Goal: Find specific page/section: Find specific page/section

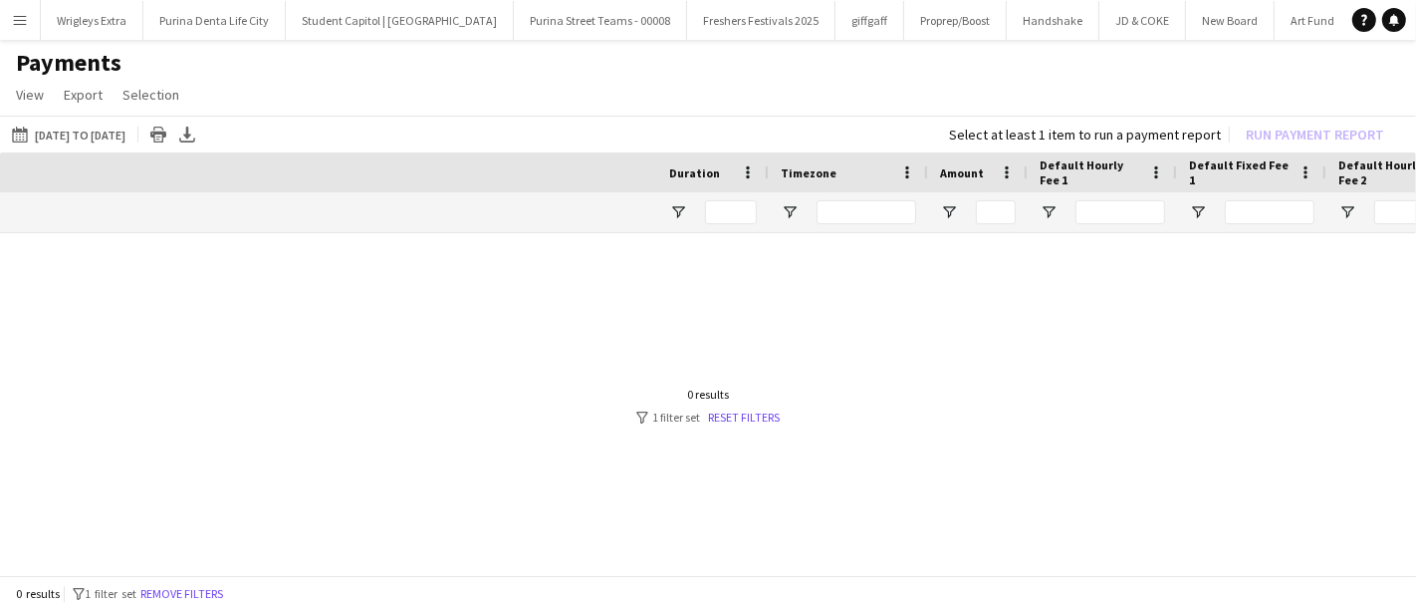
scroll to position [0, 924]
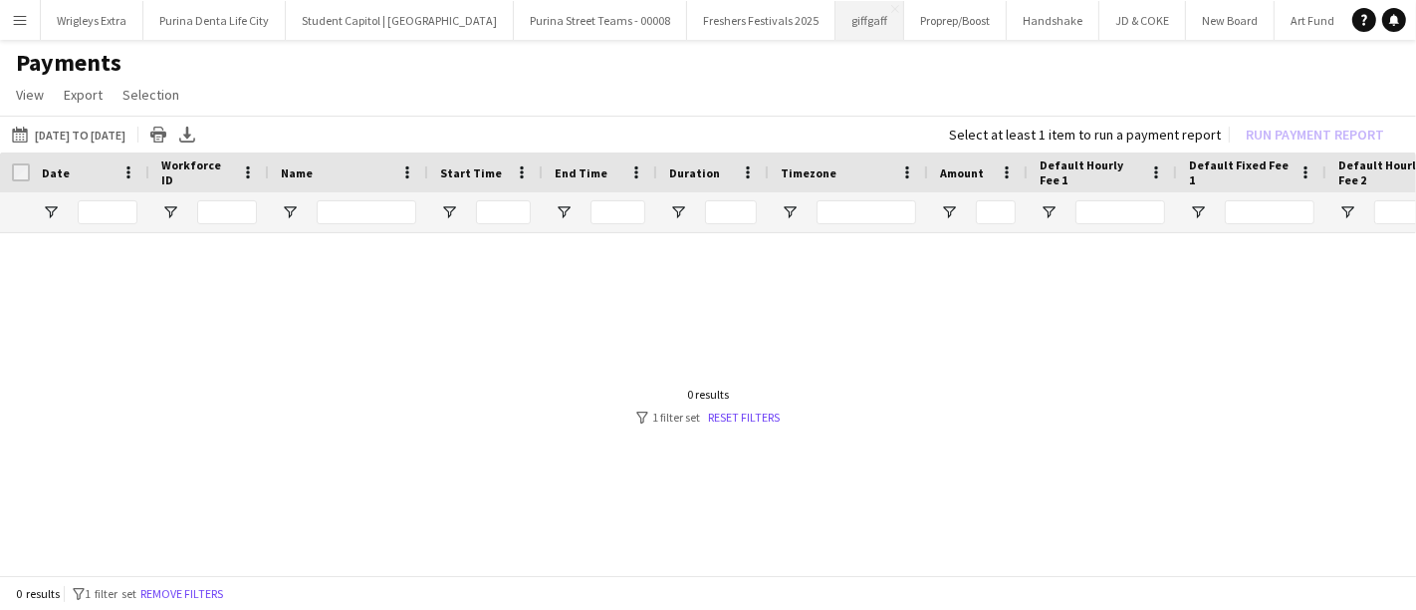
click at [837, 13] on button "giffgaff Close" at bounding box center [870, 20] width 69 height 39
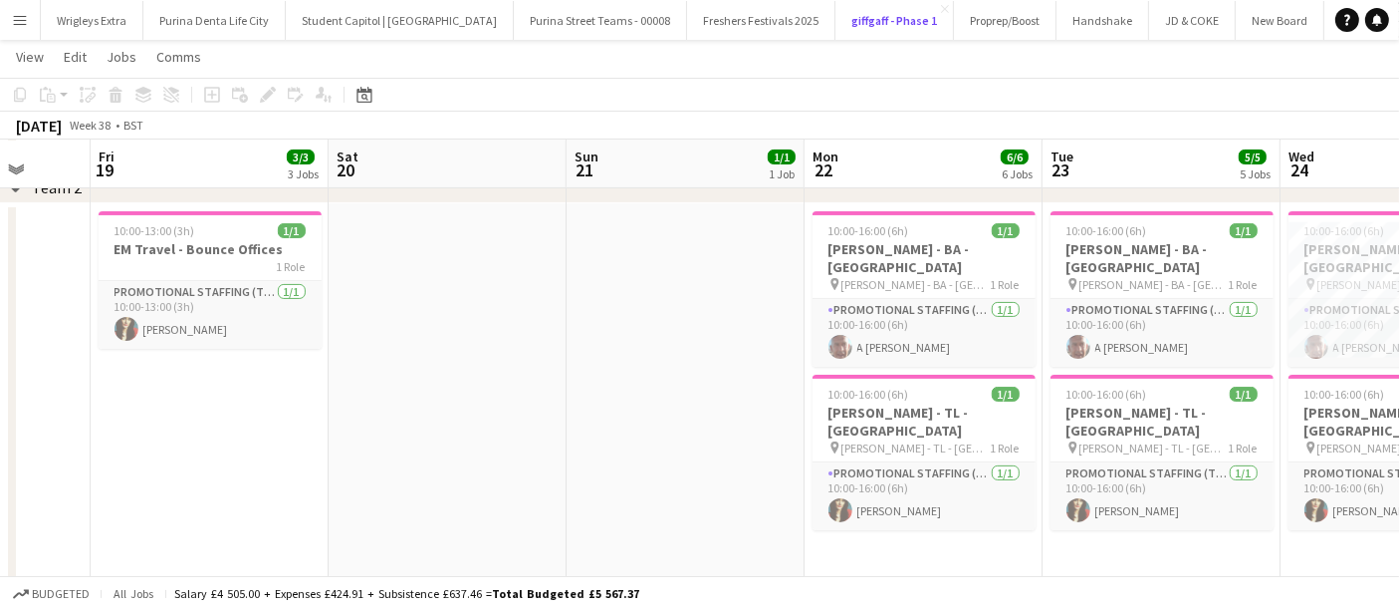
scroll to position [0, 634]
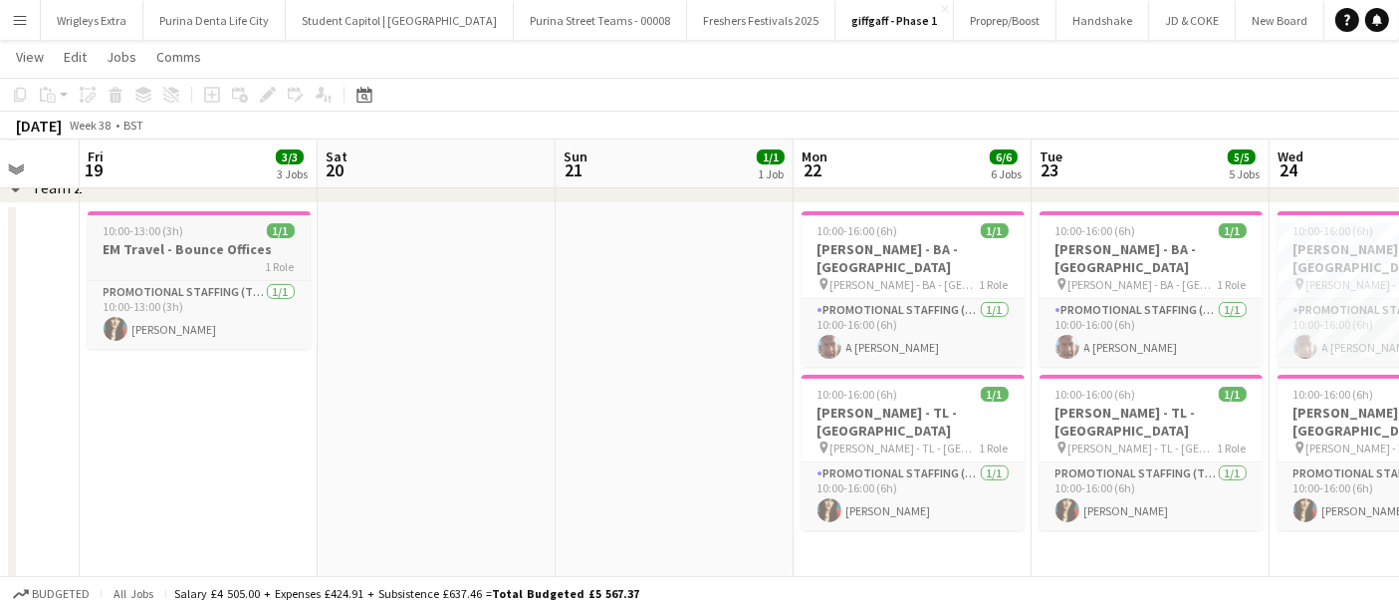
click at [202, 251] on h3 "EM Travel - Bounce Offices" at bounding box center [199, 249] width 223 height 18
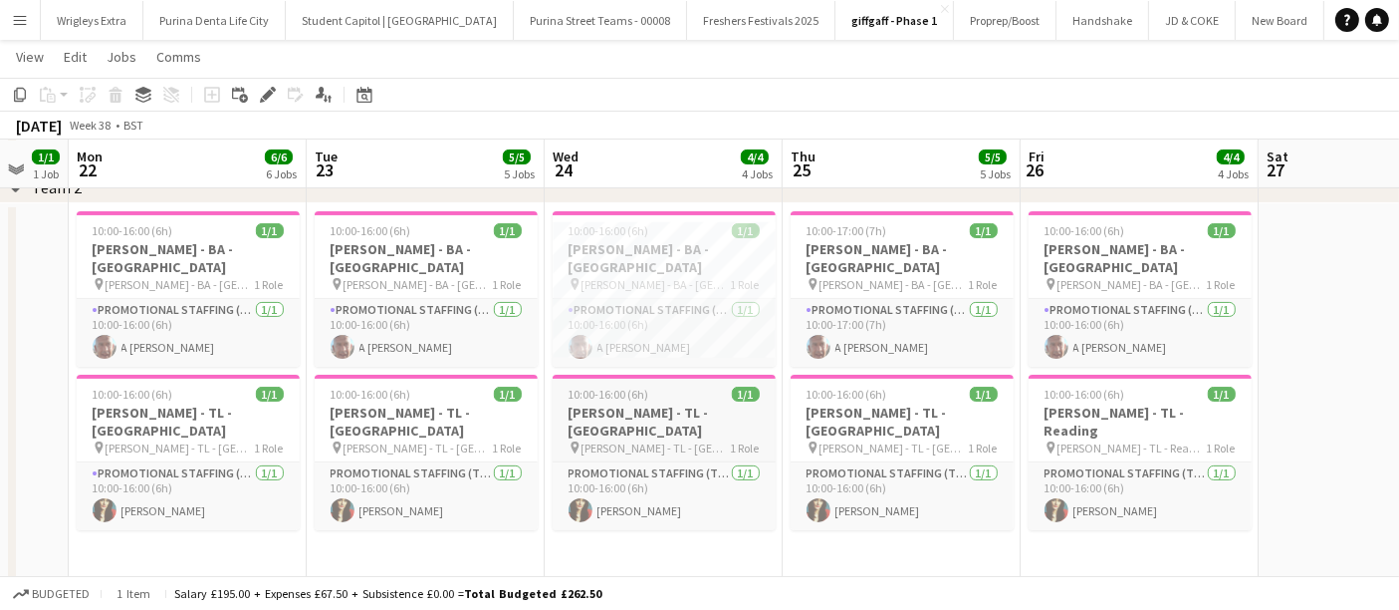
scroll to position [0, 685]
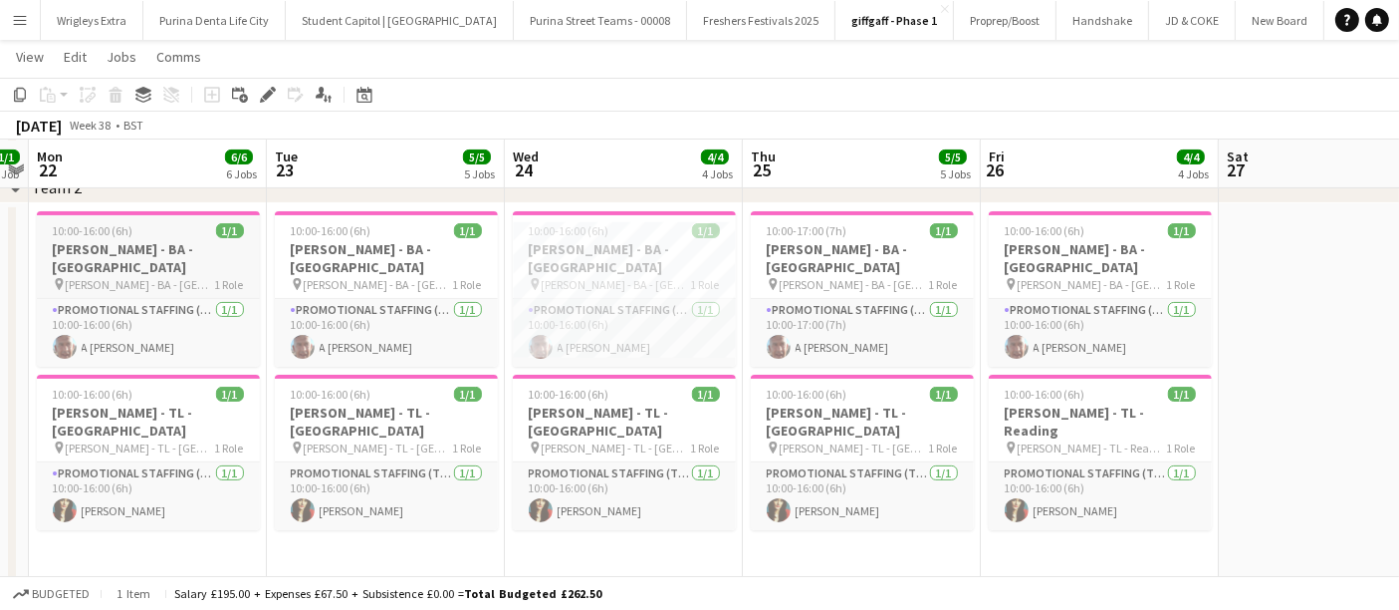
click at [170, 254] on h3 "Giff Gaff - BA - Bournemouth" at bounding box center [148, 258] width 223 height 36
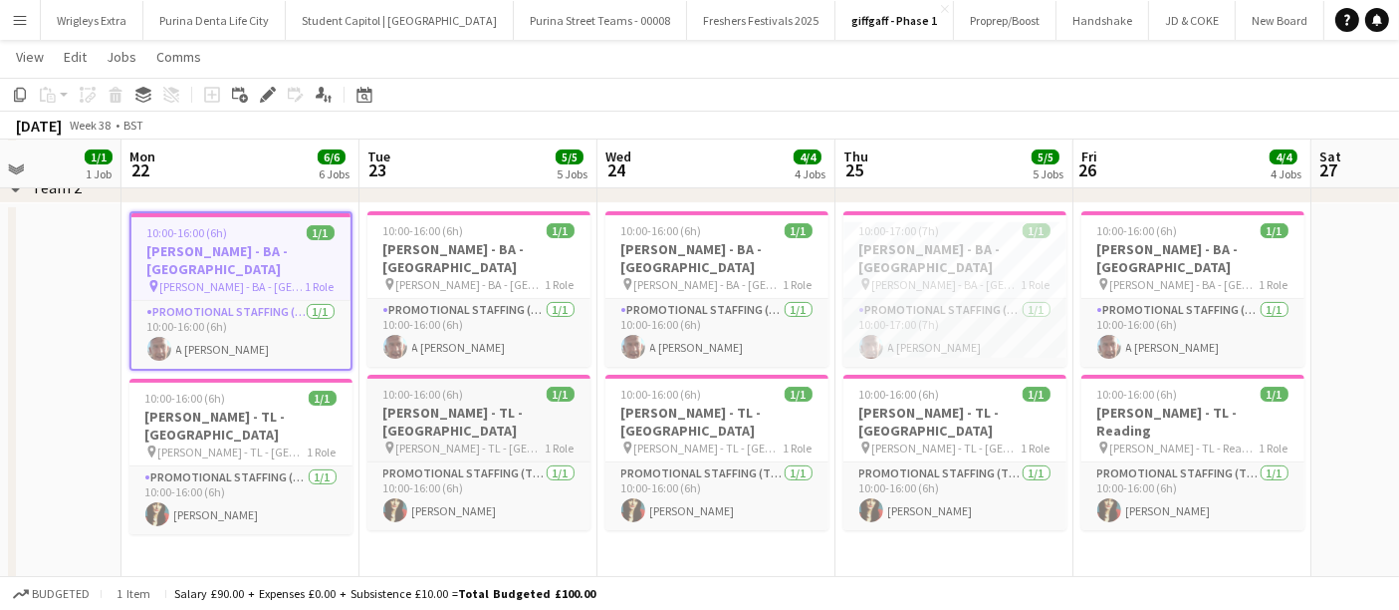
scroll to position [0, 589]
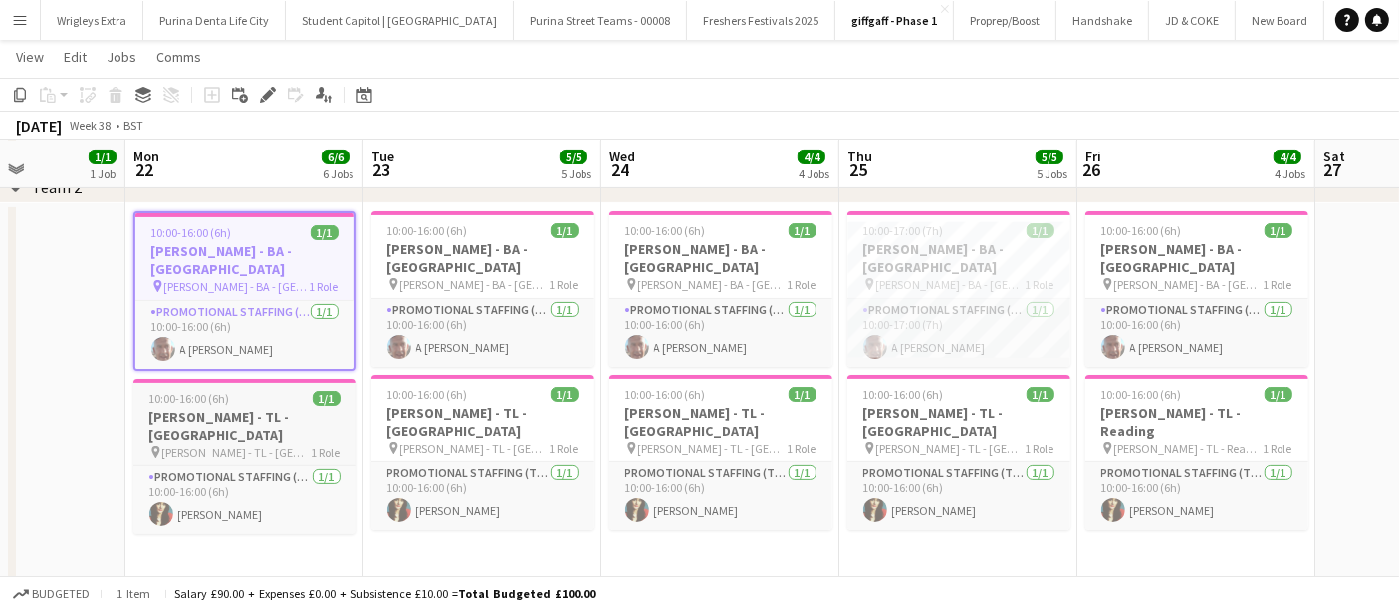
click at [274, 407] on h3 "Giff Gaff - TL - Bournemouth" at bounding box center [244, 425] width 223 height 36
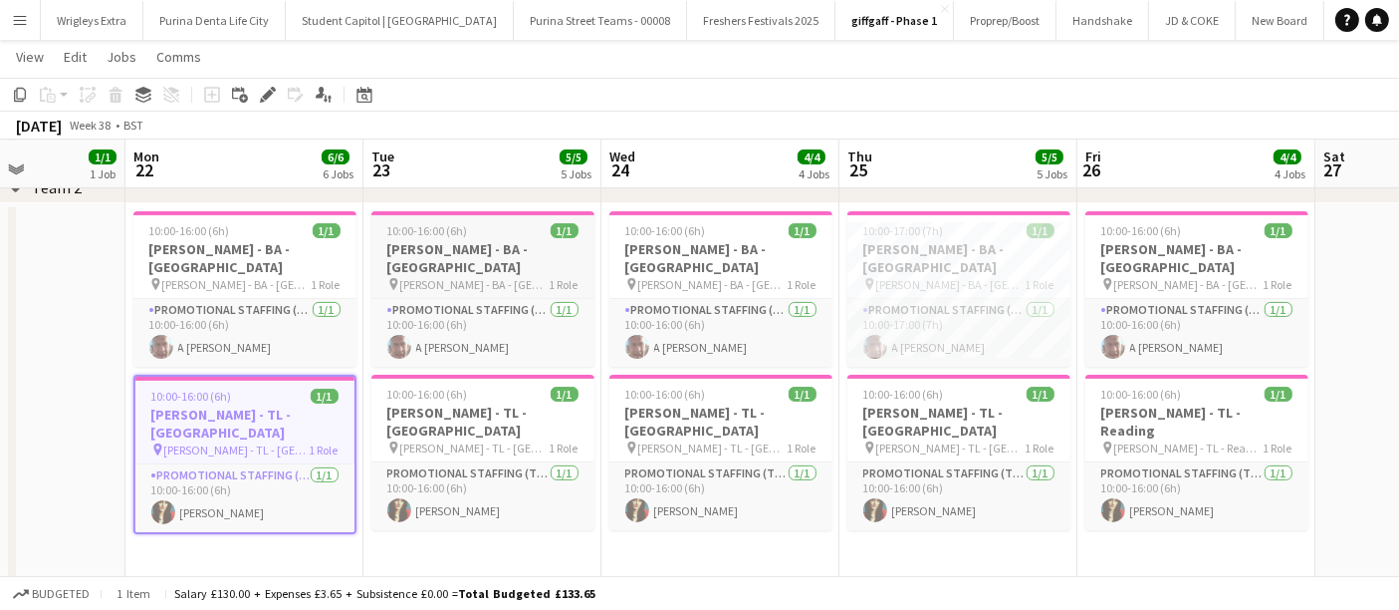
click at [509, 253] on h3 "Giff Gaff - BA - Southampton" at bounding box center [483, 258] width 223 height 36
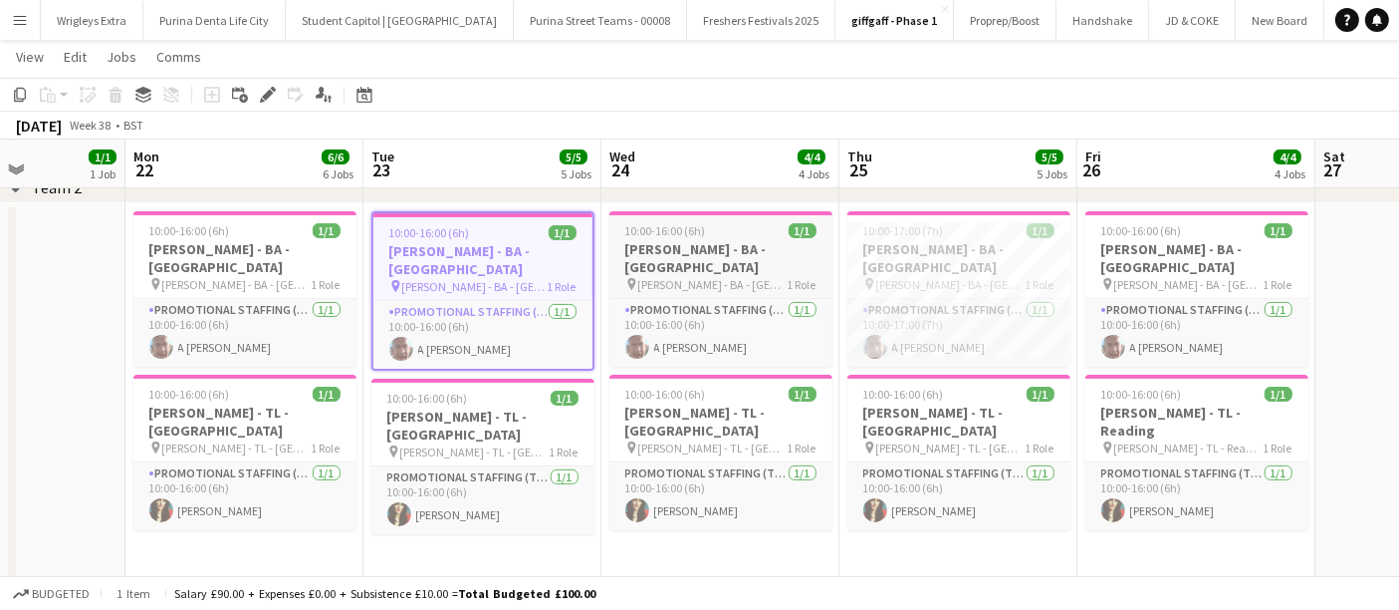
click at [725, 247] on h3 "Giff Gaff - BA - Portsmouth" at bounding box center [721, 258] width 223 height 36
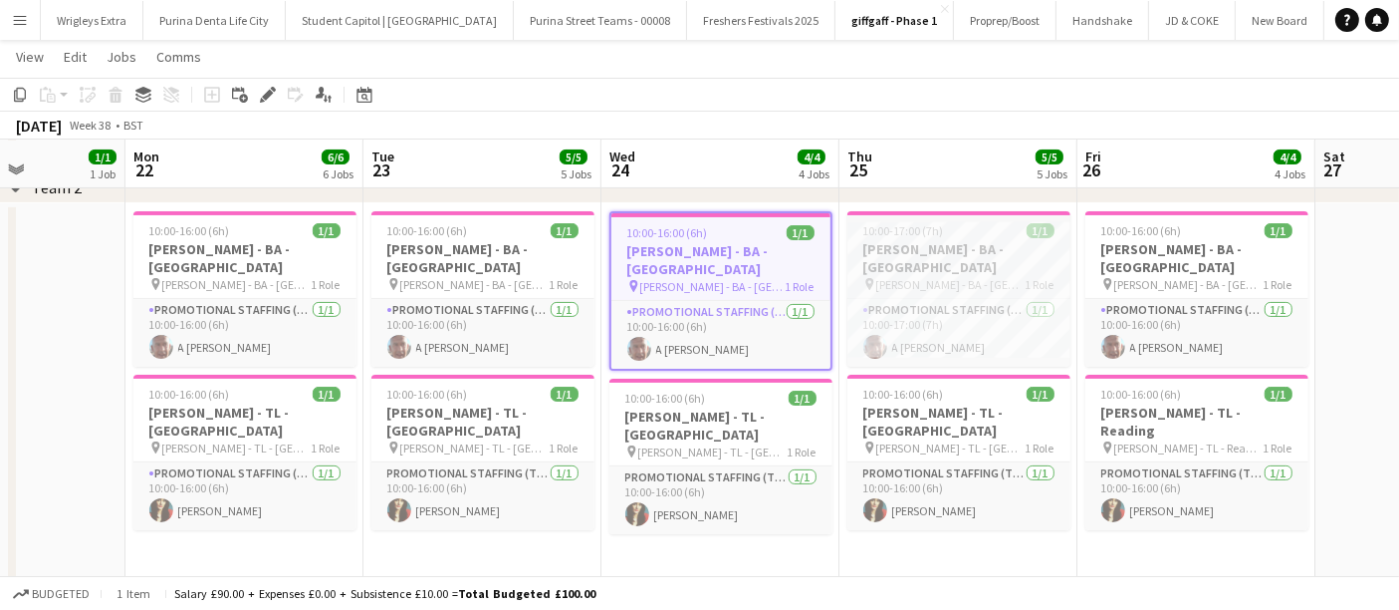
click at [963, 240] on h3 "Giff Gaff - BA - Surrey" at bounding box center [959, 258] width 223 height 36
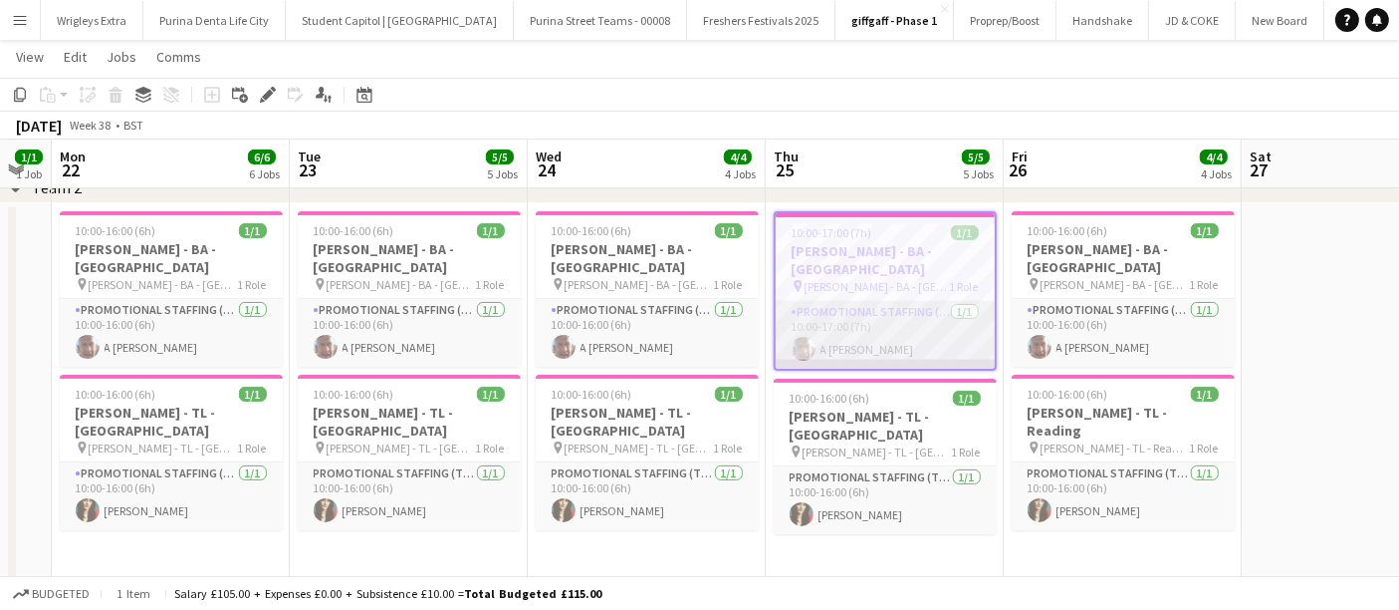
scroll to position [0, 663]
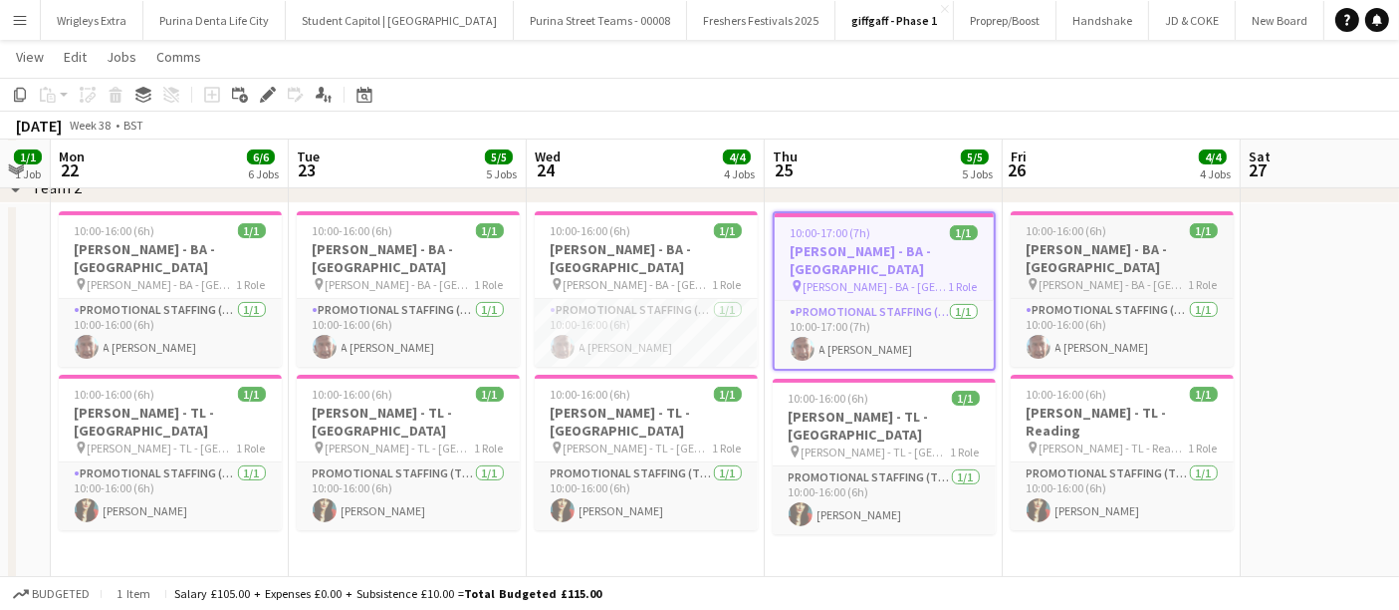
click at [1095, 251] on h3 "Giff Gaff - BA - Reading" at bounding box center [1122, 258] width 223 height 36
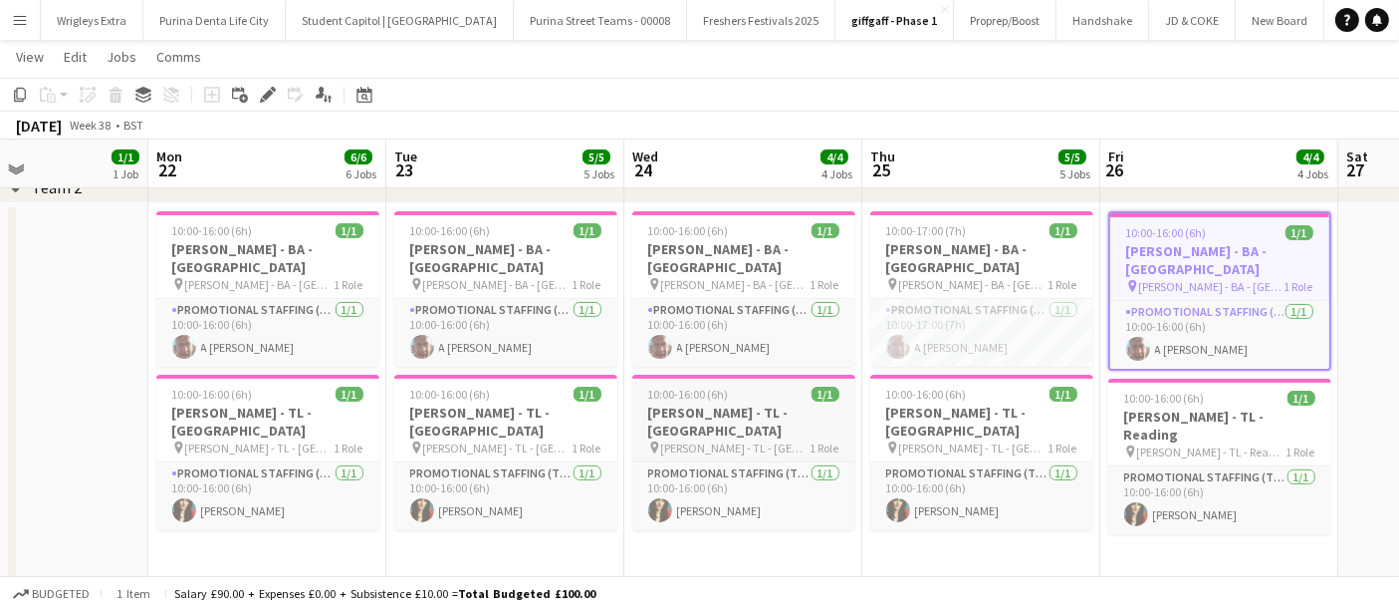
scroll to position [0, 556]
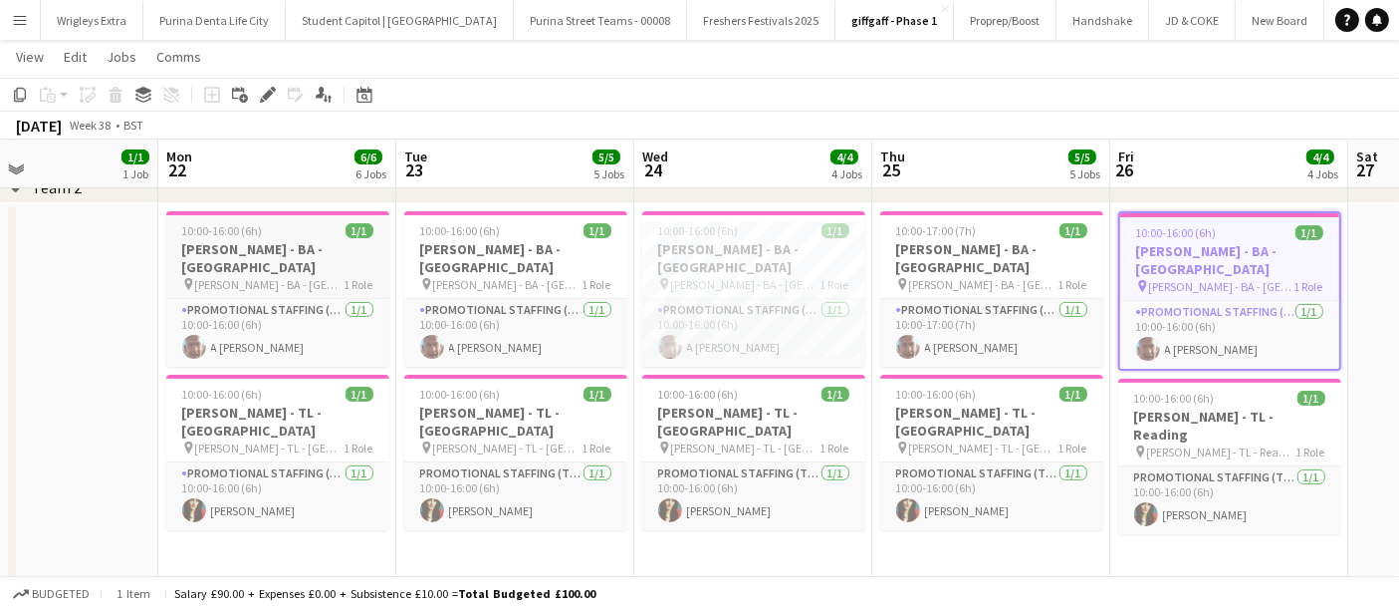
click at [319, 232] on div "10:00-16:00 (6h) 1/1" at bounding box center [277, 230] width 223 height 15
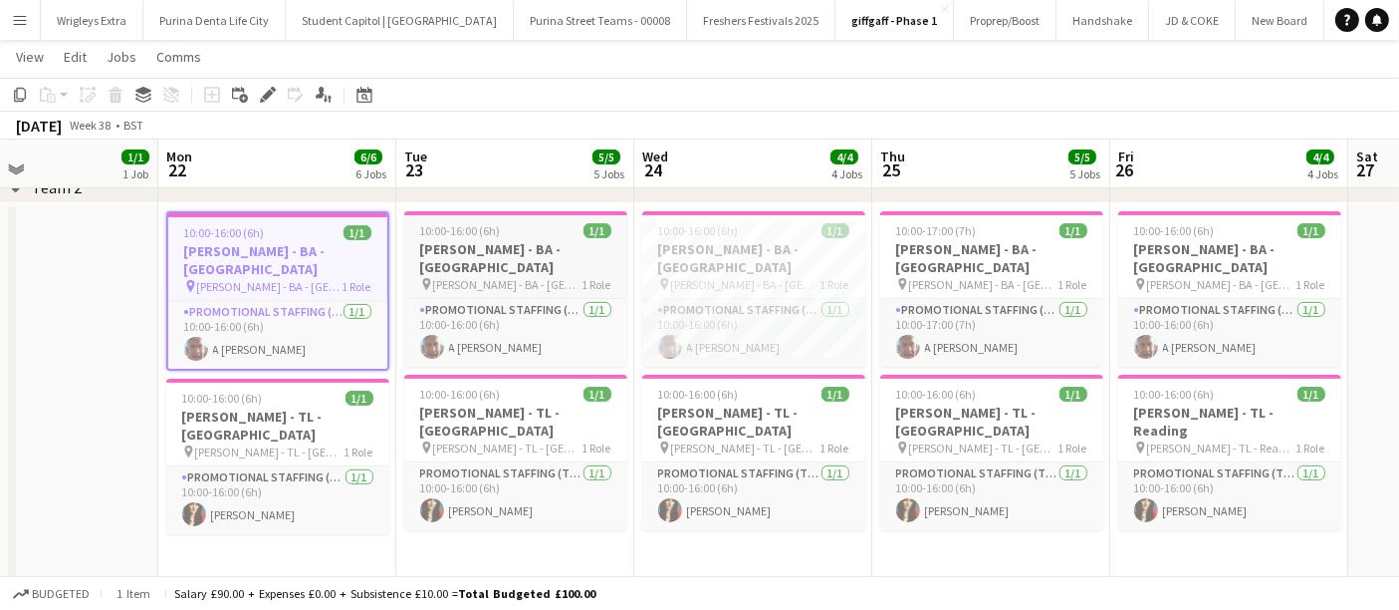
click at [570, 240] on h3 "Giff Gaff - BA - Southampton" at bounding box center [515, 258] width 223 height 36
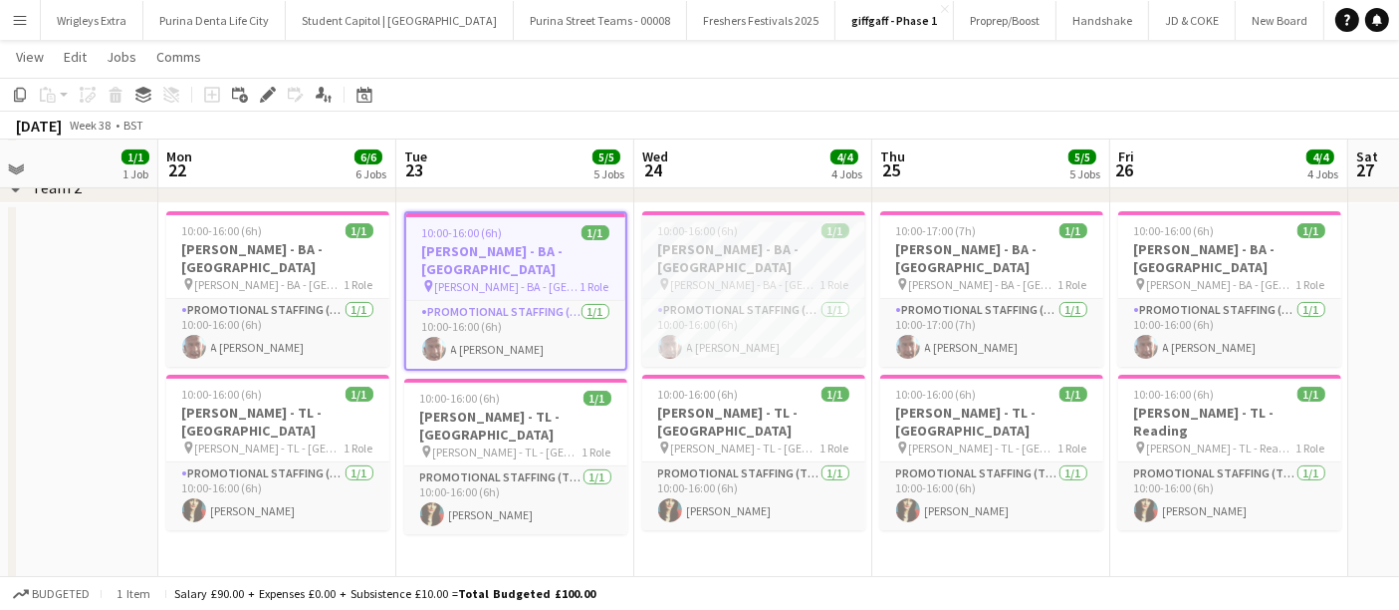
click at [753, 251] on h3 "Giff Gaff - BA - Portsmouth" at bounding box center [753, 258] width 223 height 36
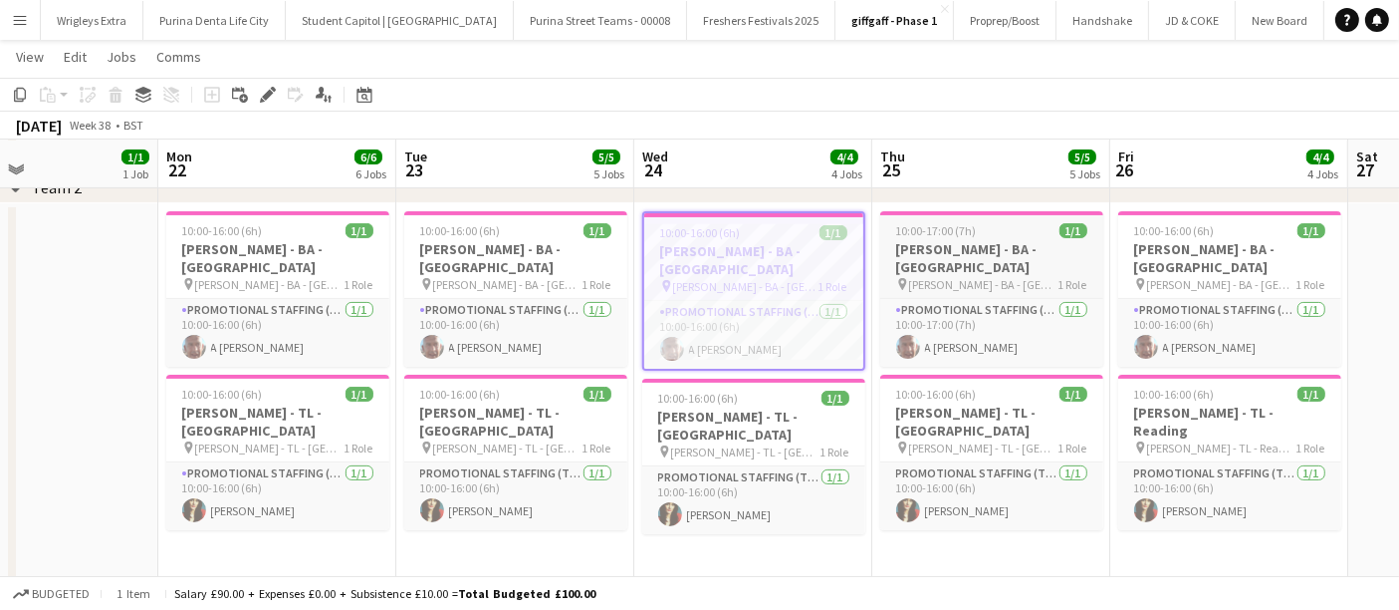
click at [961, 251] on h3 "Giff Gaff - BA - Surrey" at bounding box center [992, 258] width 223 height 36
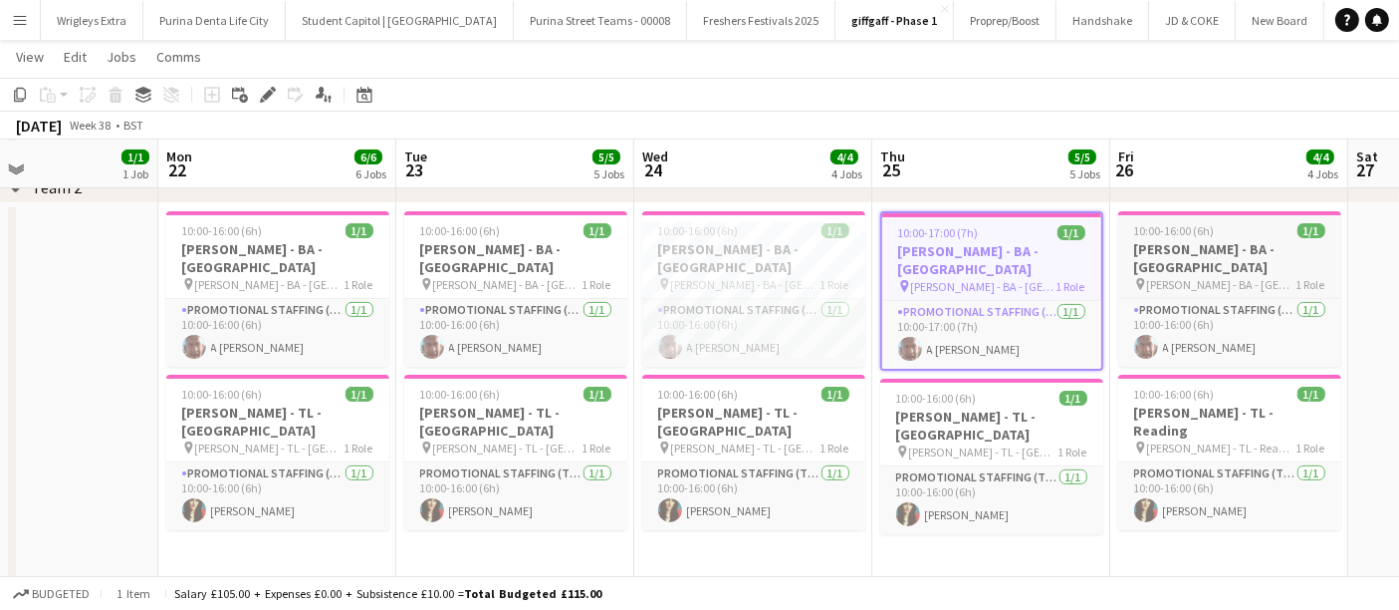
click at [1209, 237] on span "10:00-16:00 (6h)" at bounding box center [1175, 230] width 81 height 15
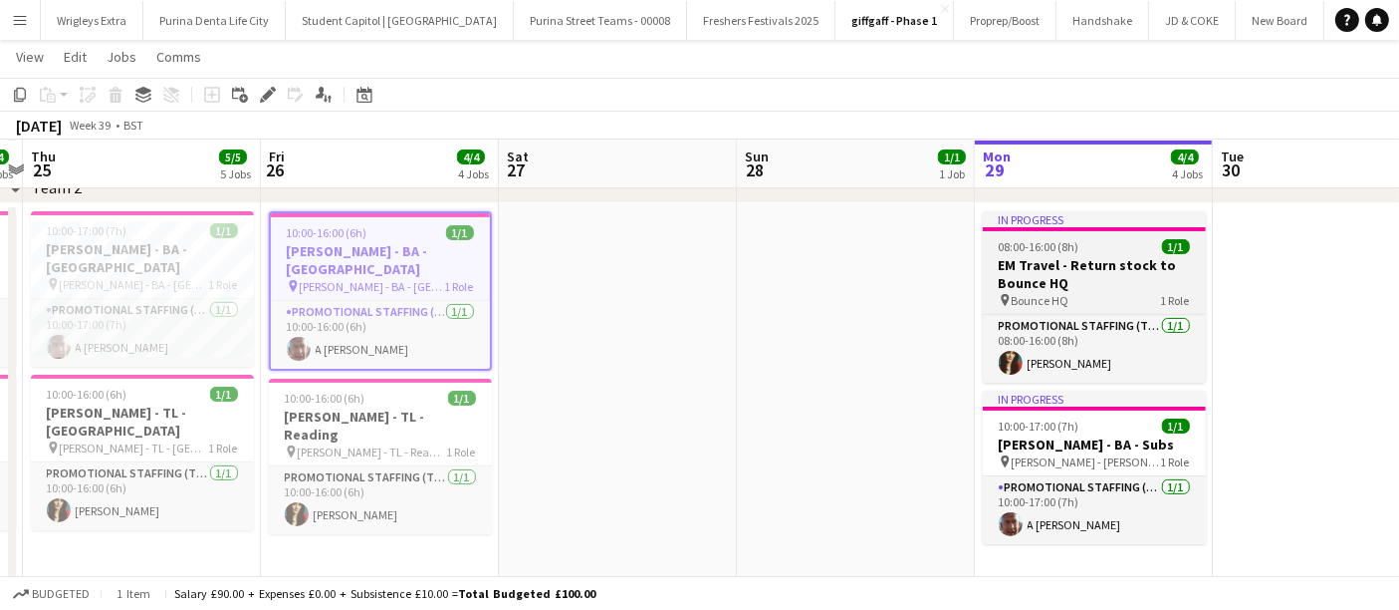
scroll to position [0, 814]
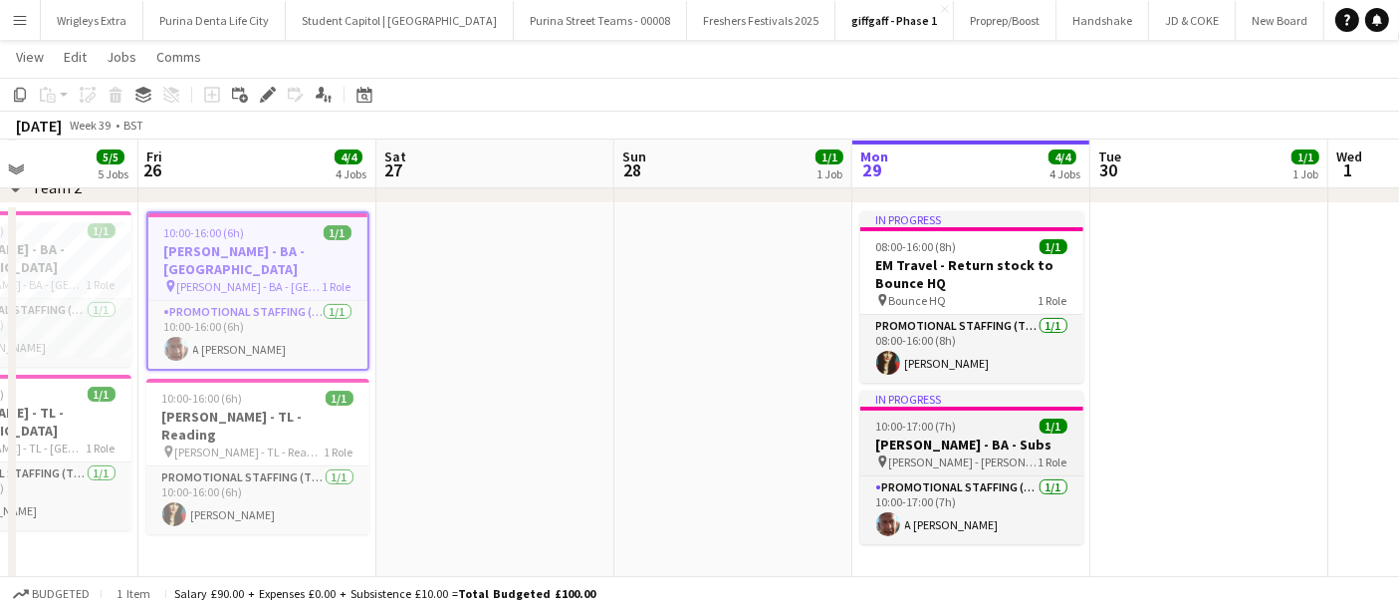
click at [998, 464] on div "pin Giff Gaff - AJay - Subs 1 Role" at bounding box center [972, 461] width 223 height 16
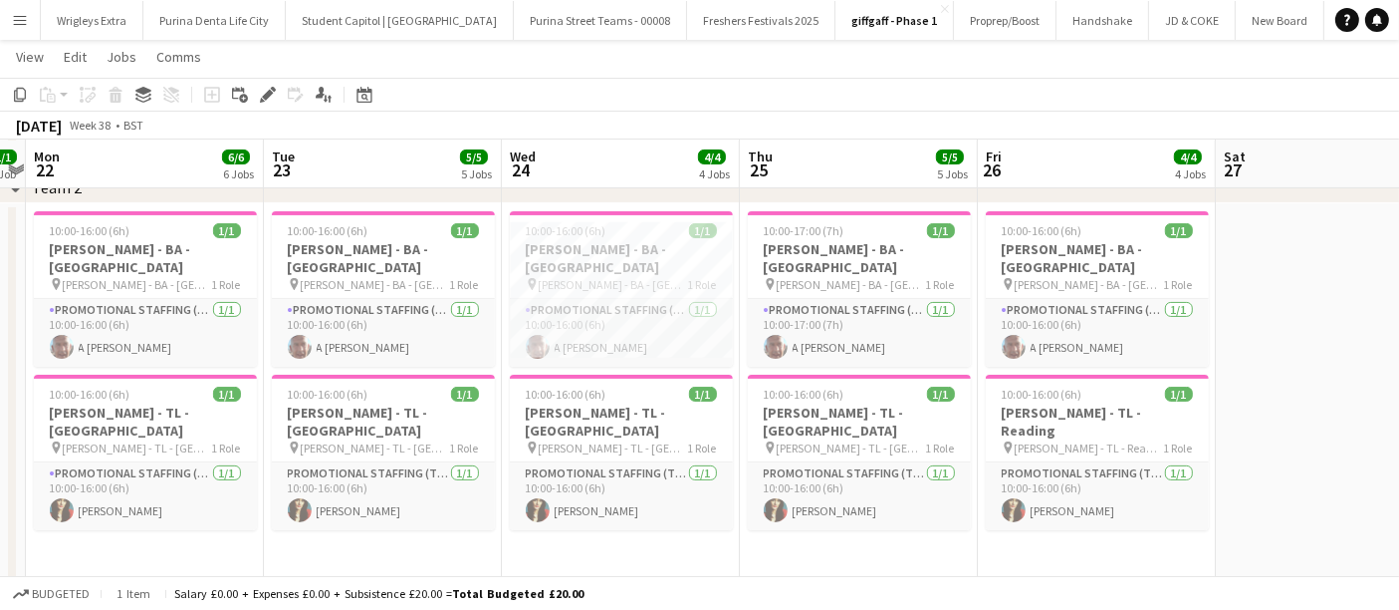
scroll to position [0, 448]
click at [635, 277] on span "Giff Gaff - BA - Portsmouth" at bounding box center [615, 284] width 149 height 15
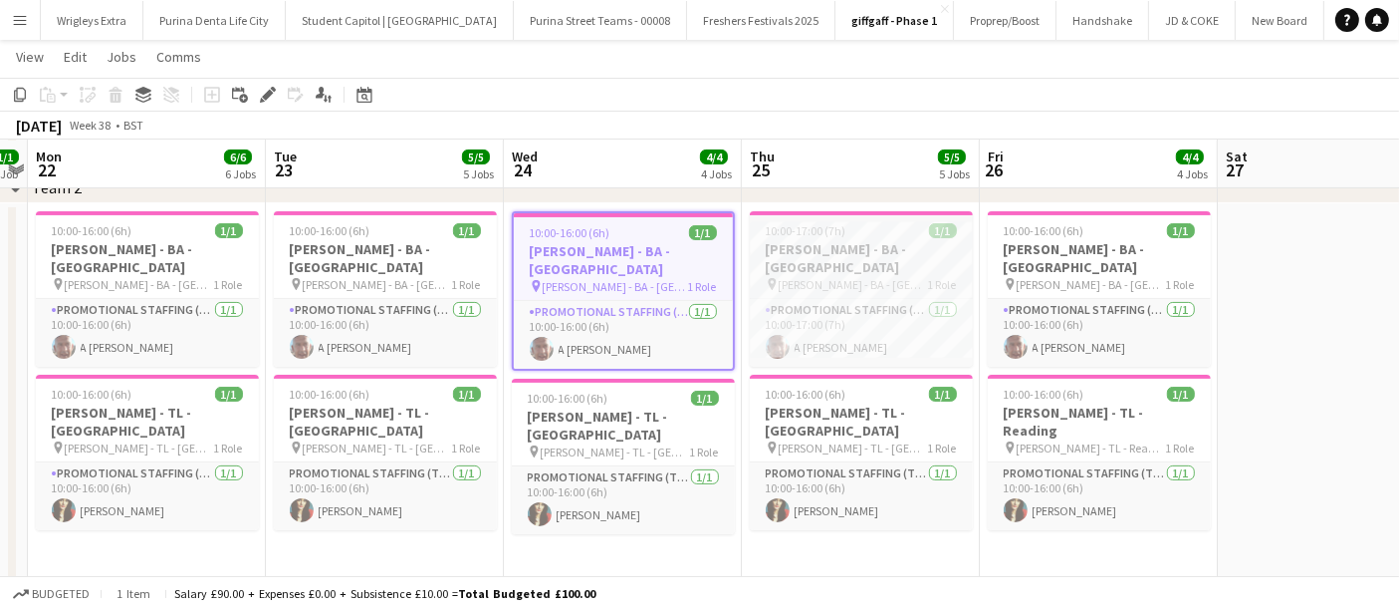
click at [839, 249] on h3 "Giff Gaff - BA - Surrey" at bounding box center [861, 258] width 223 height 36
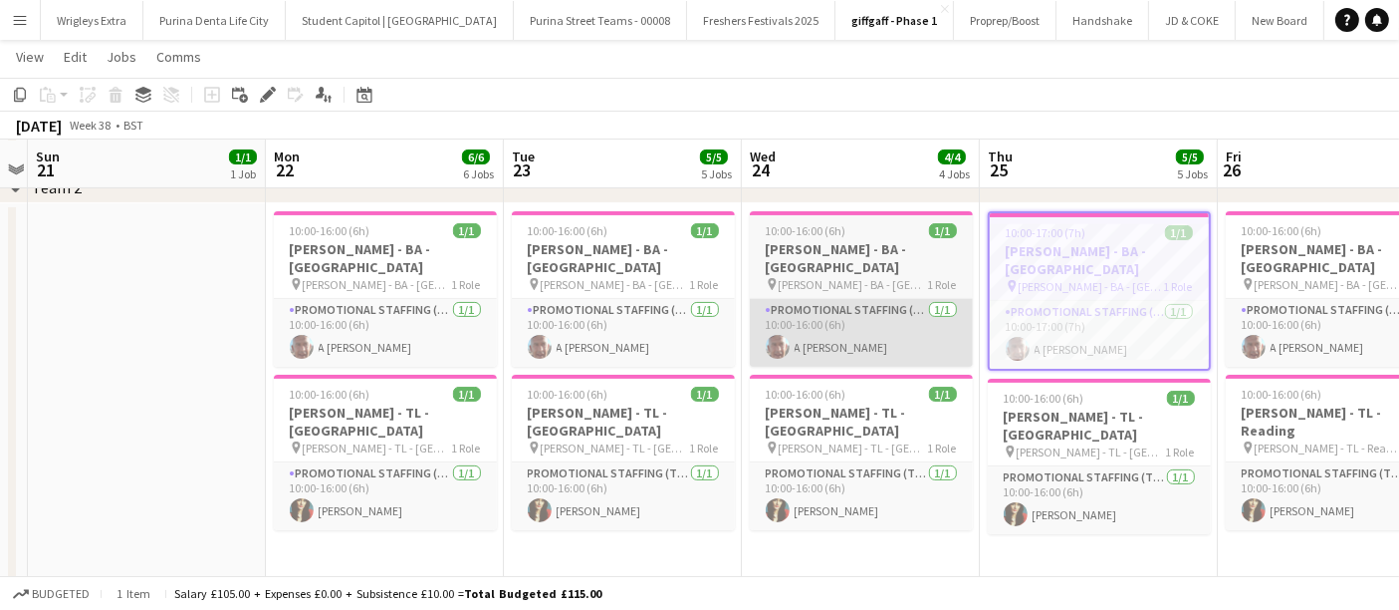
scroll to position [0, 540]
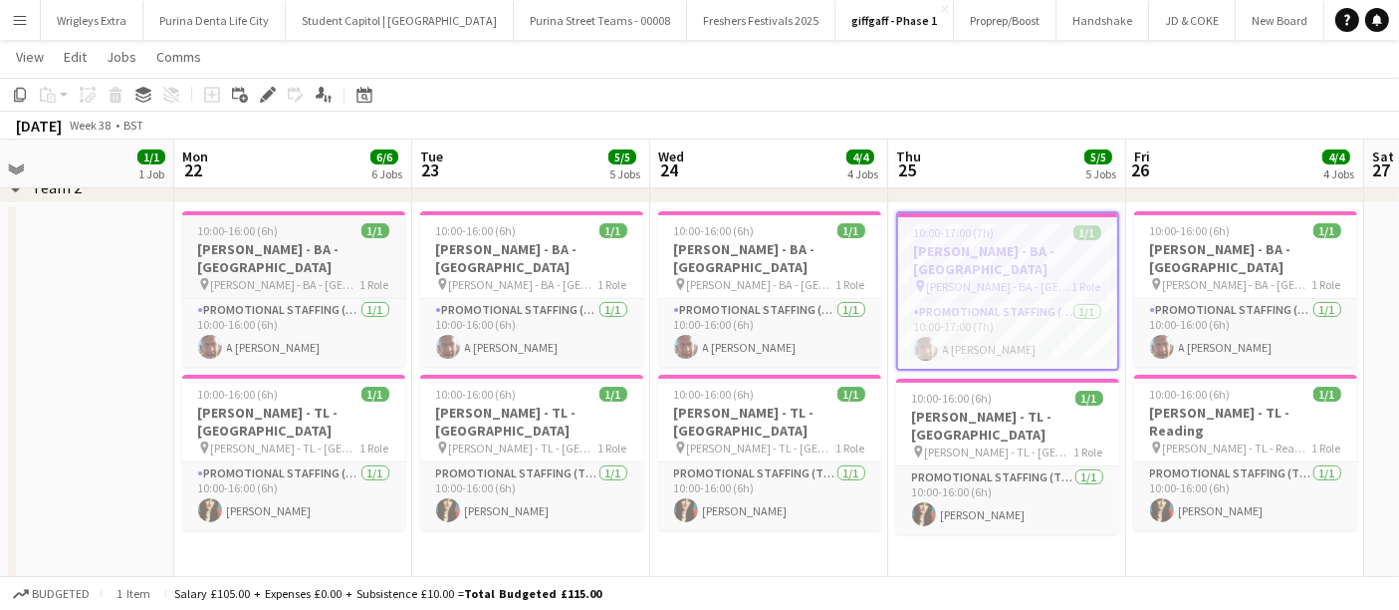
click at [326, 277] on span "Giff Gaff - BA - Bournemouth" at bounding box center [285, 284] width 149 height 15
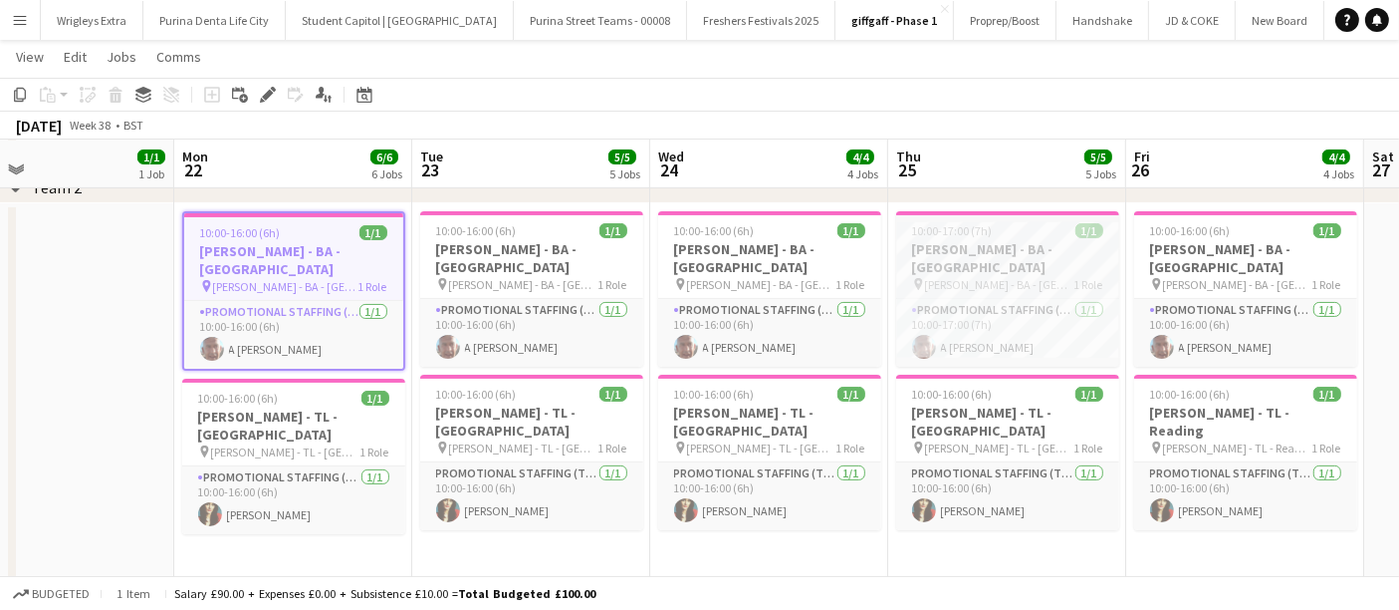
click at [1050, 276] on div "pin Giff Gaff - BA - Surrey 1 Role" at bounding box center [1007, 284] width 223 height 16
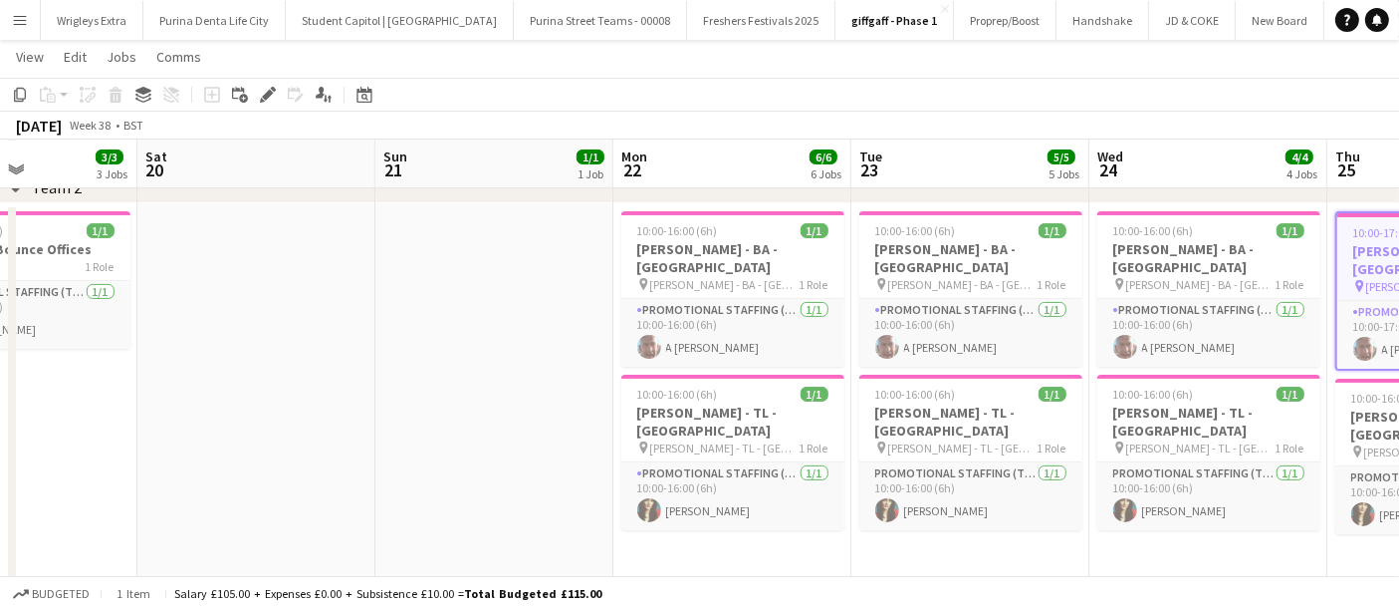
scroll to position [0, 817]
click at [705, 277] on span "Giff Gaff - BA - Bournemouth" at bounding box center [722, 284] width 149 height 15
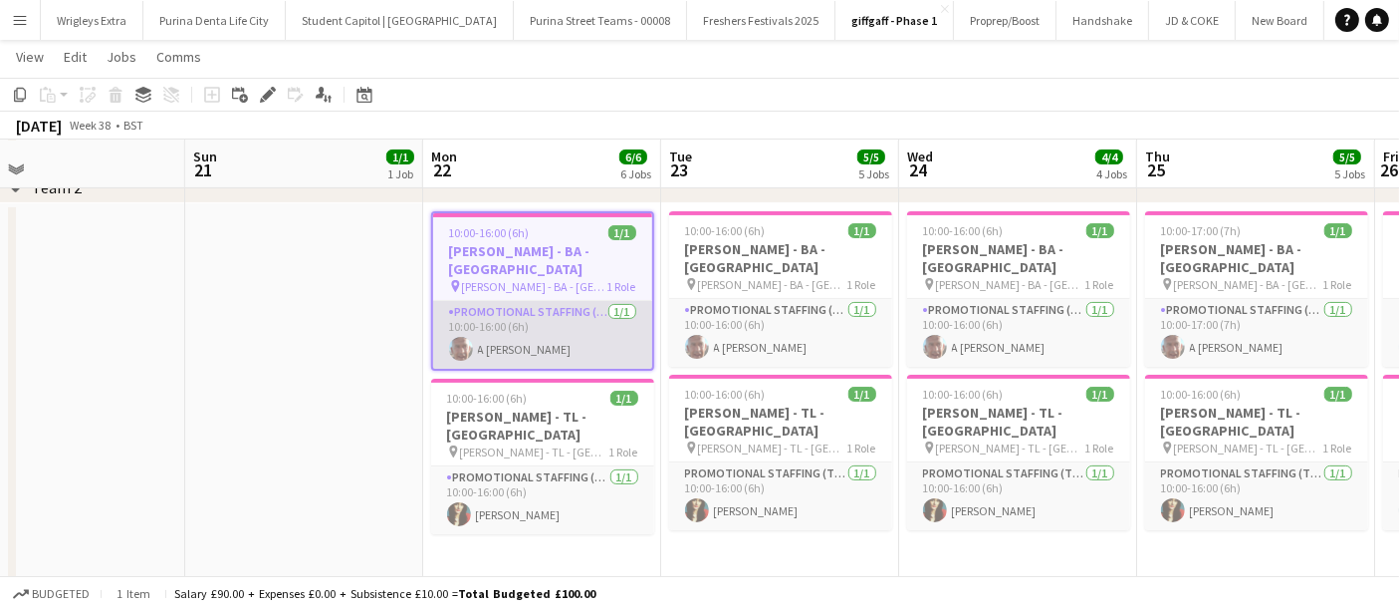
scroll to position [0, 768]
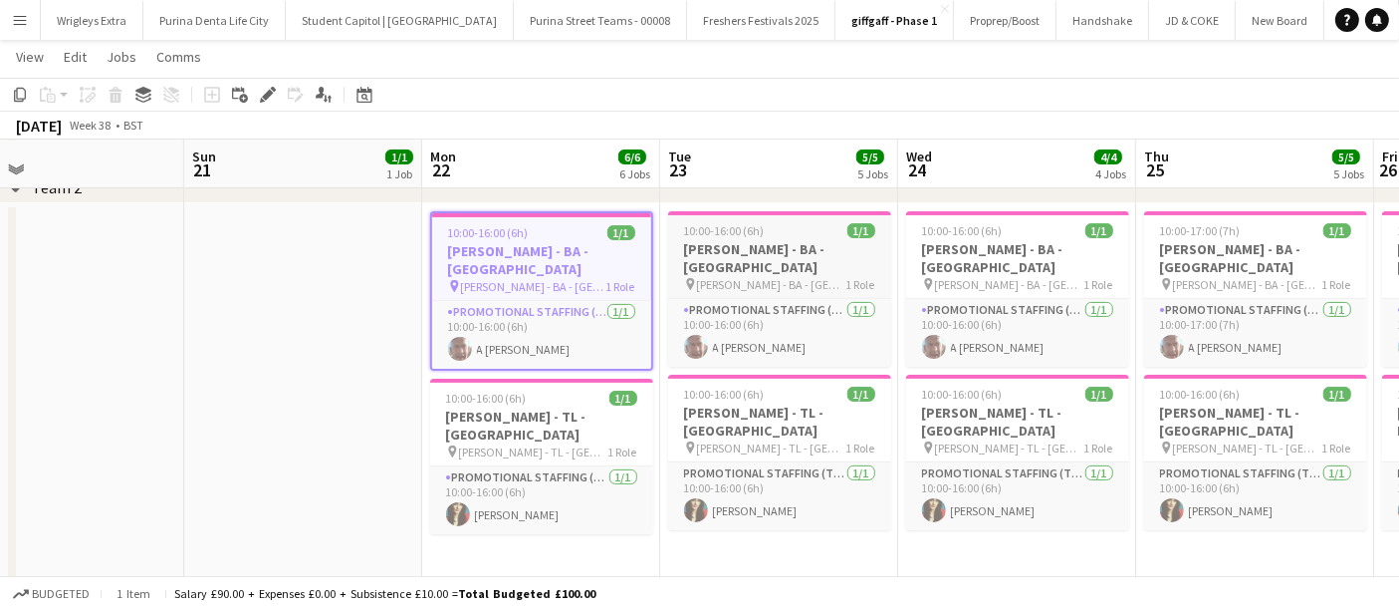
click at [801, 253] on h3 "Giff Gaff - BA - Southampton" at bounding box center [779, 258] width 223 height 36
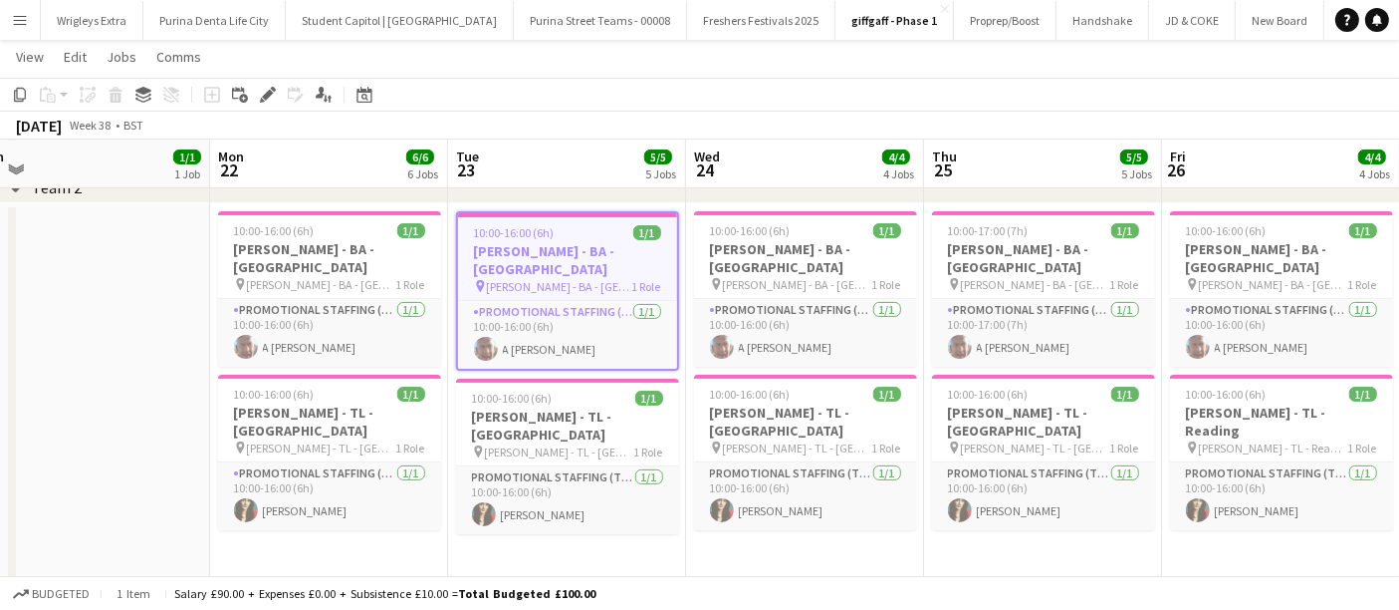
scroll to position [0, 751]
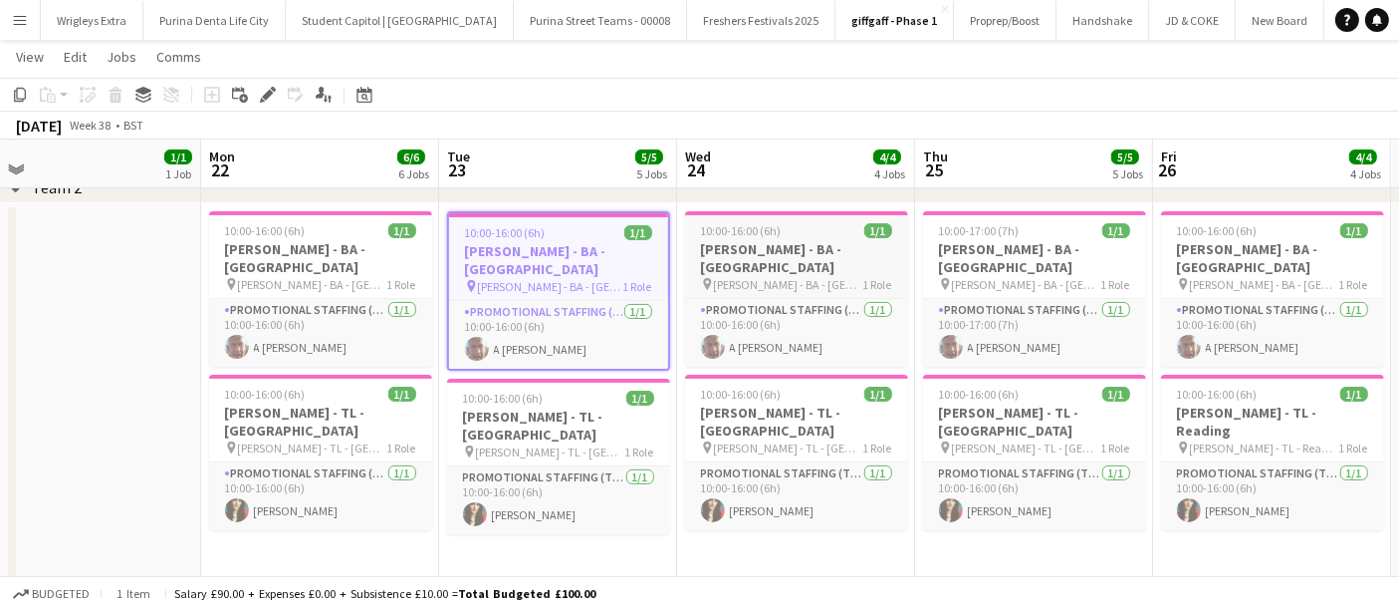
click at [766, 277] on span "Giff Gaff - BA - Portsmouth" at bounding box center [788, 284] width 149 height 15
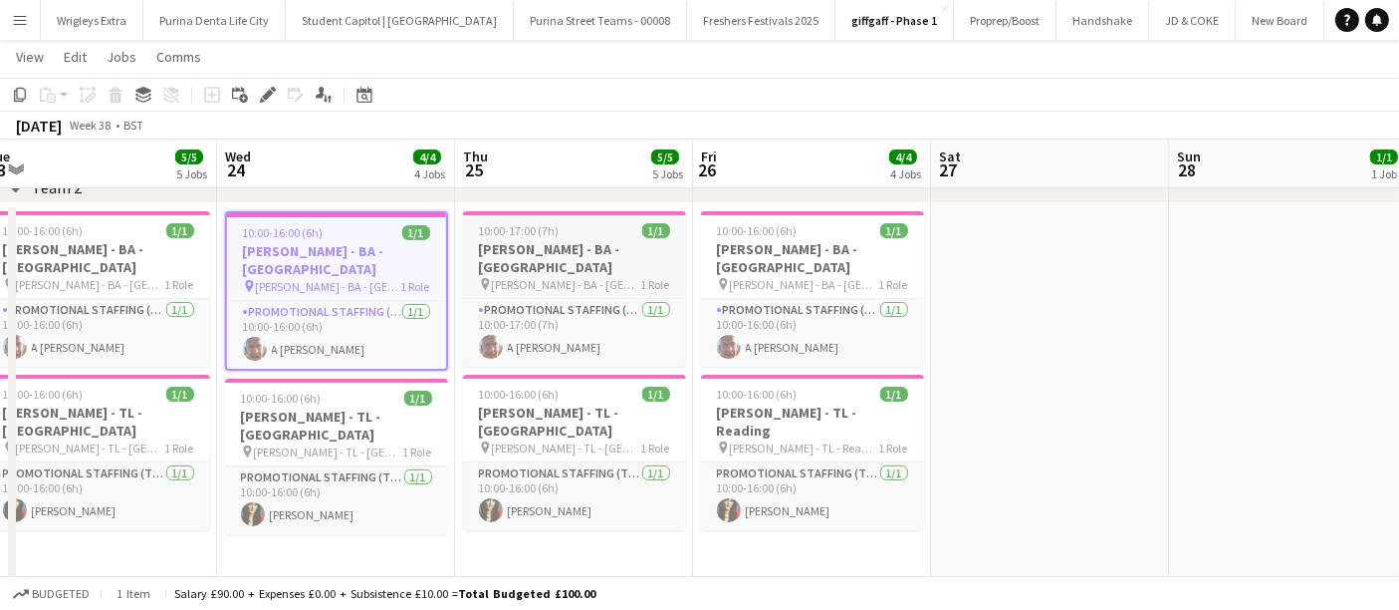
scroll to position [0, 739]
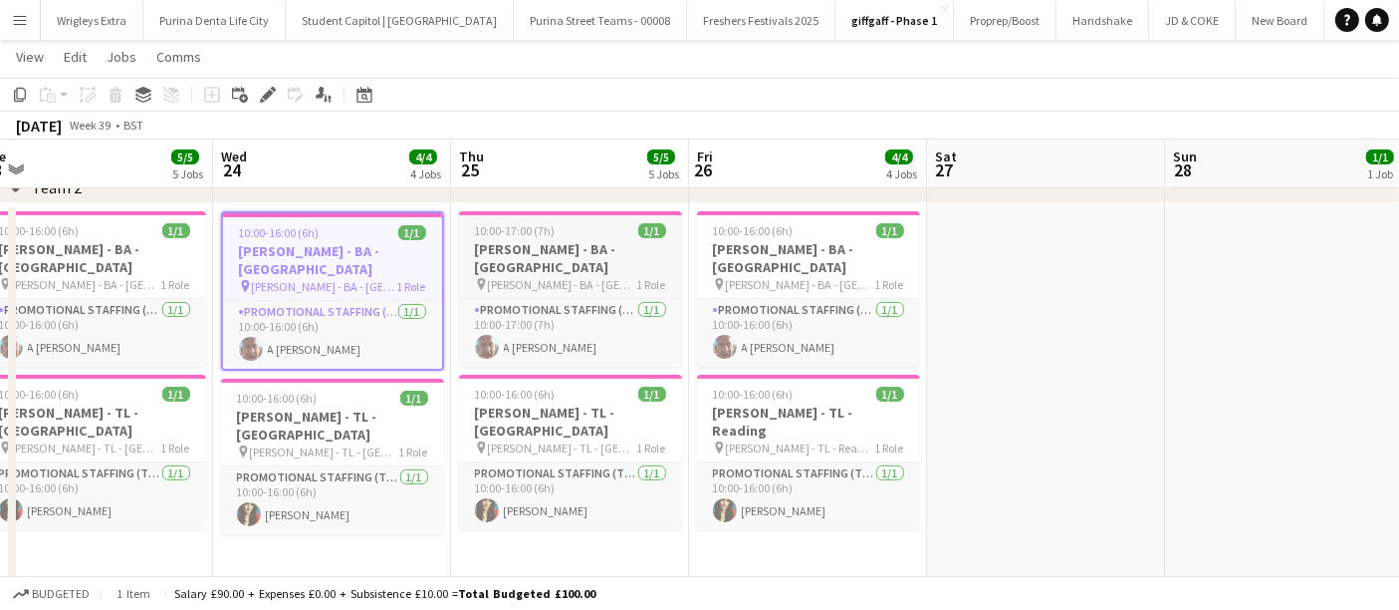
click at [612, 248] on h3 "Giff Gaff - BA - Surrey" at bounding box center [570, 258] width 223 height 36
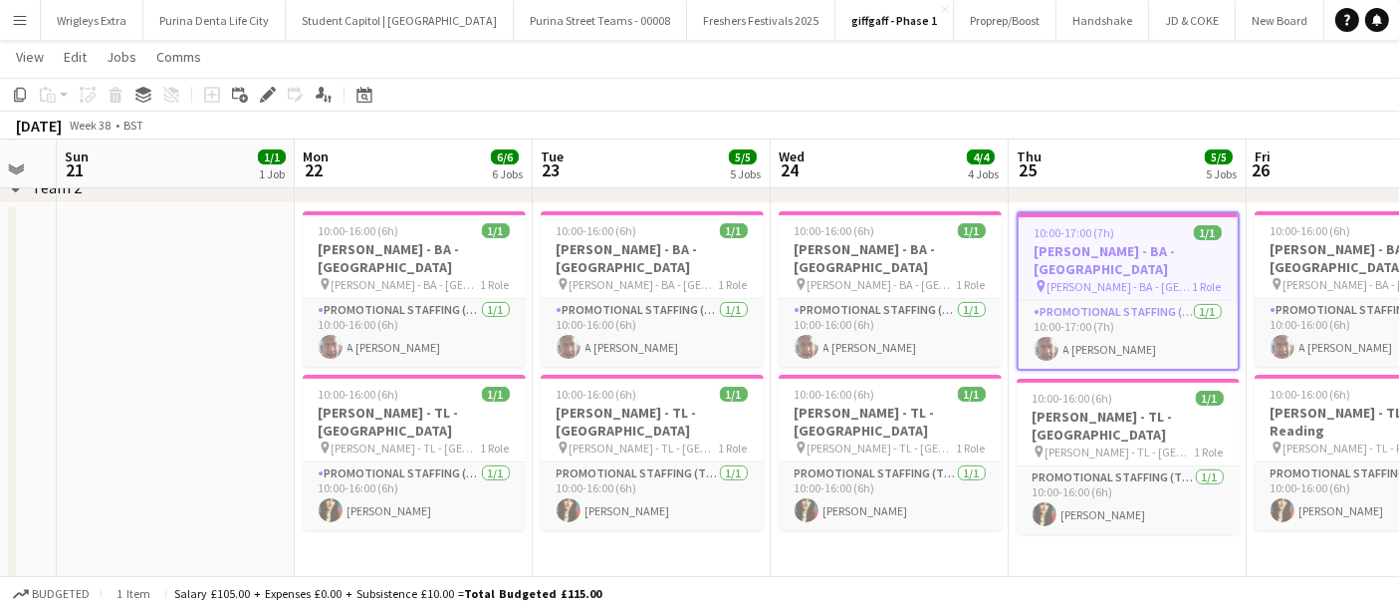
scroll to position [0, 452]
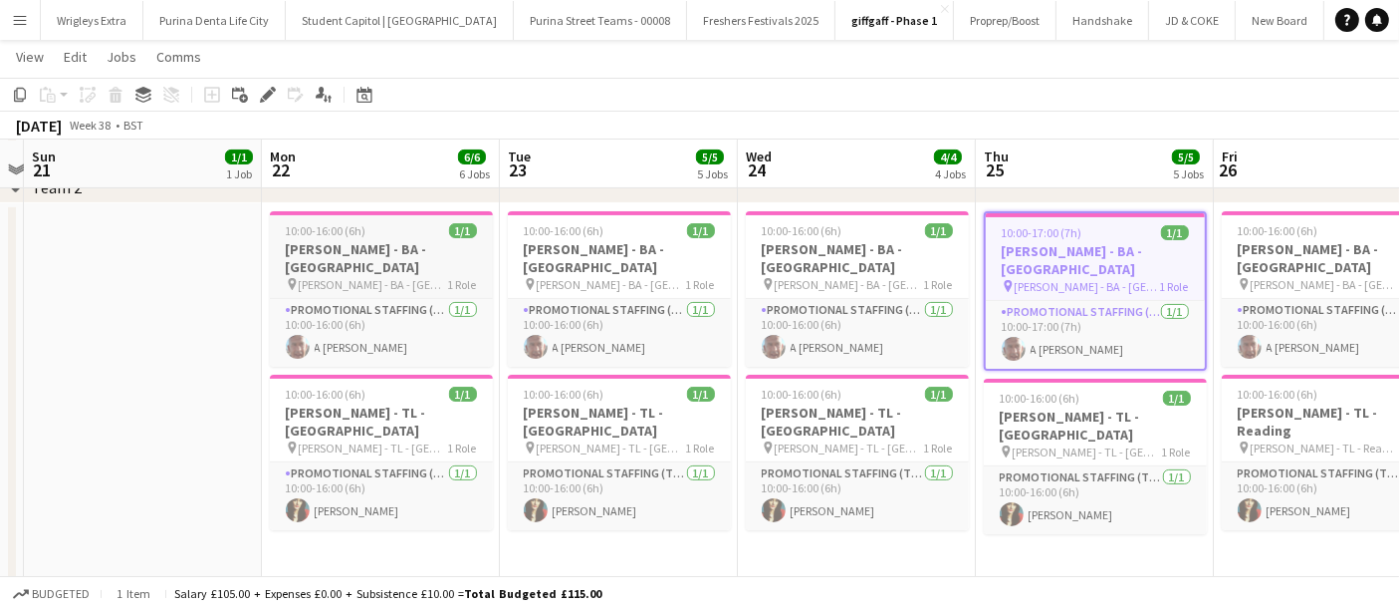
click at [379, 254] on h3 "Giff Gaff - BA - Bournemouth" at bounding box center [381, 258] width 223 height 36
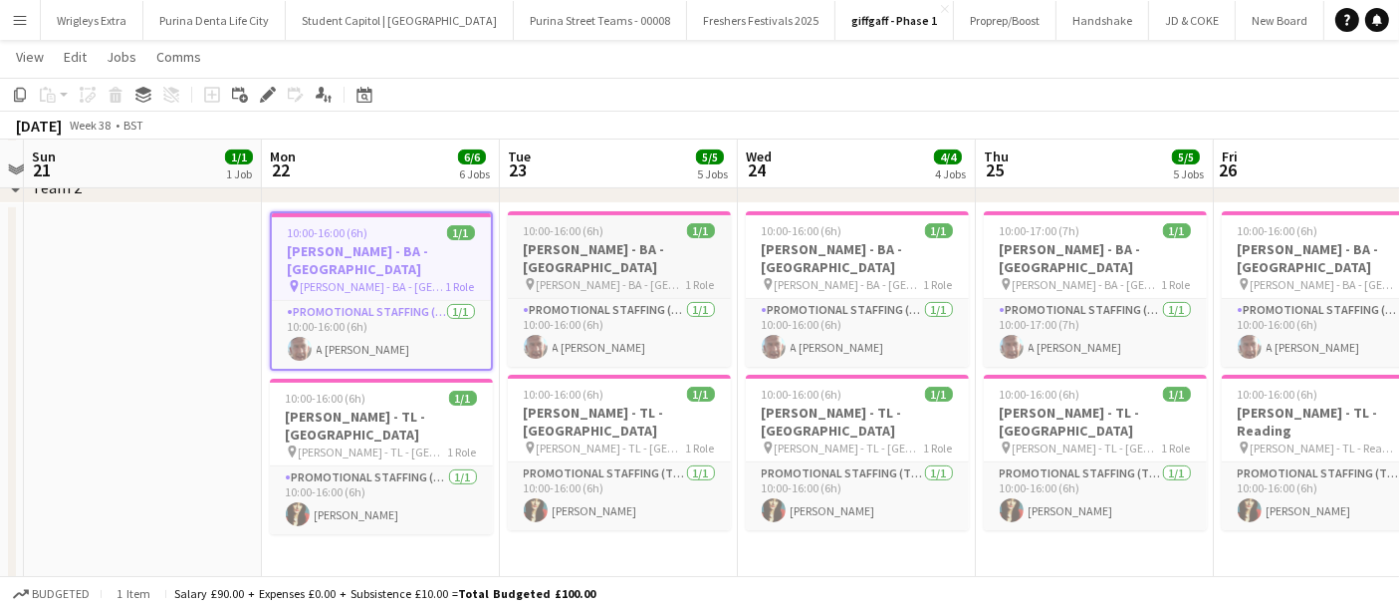
click at [632, 248] on h3 "Giff Gaff - BA - Southampton" at bounding box center [619, 258] width 223 height 36
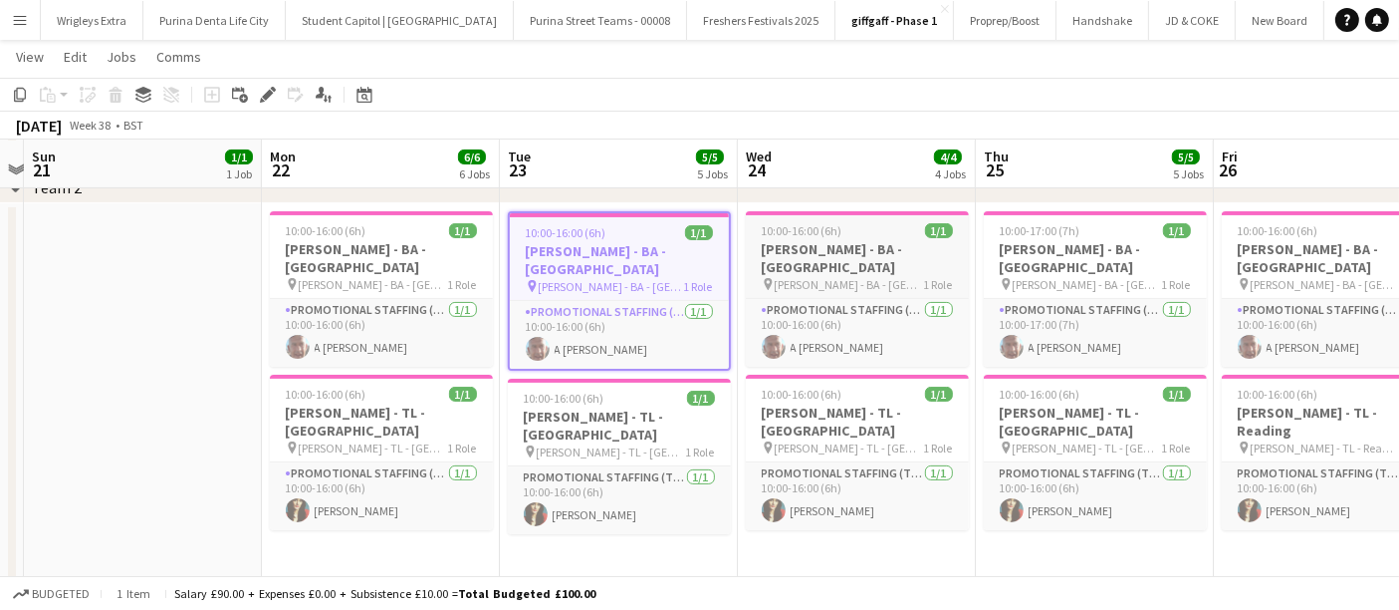
click at [858, 252] on h3 "Giff Gaff - BA - Portsmouth" at bounding box center [857, 258] width 223 height 36
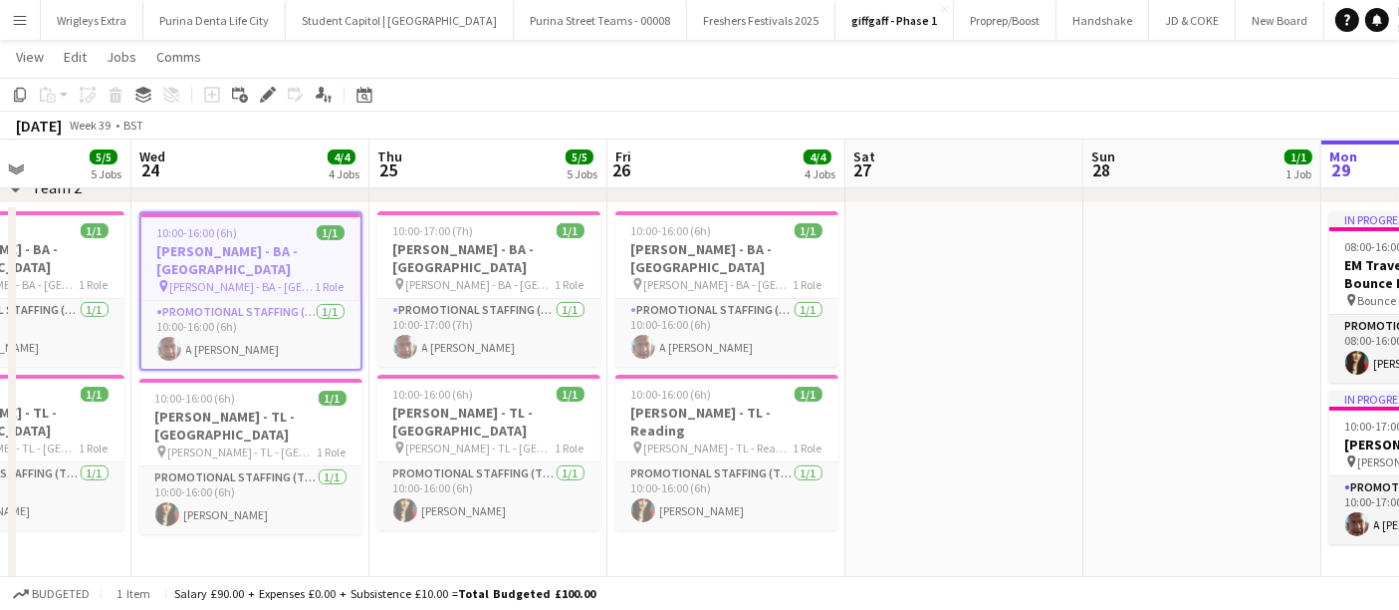
scroll to position [0, 589]
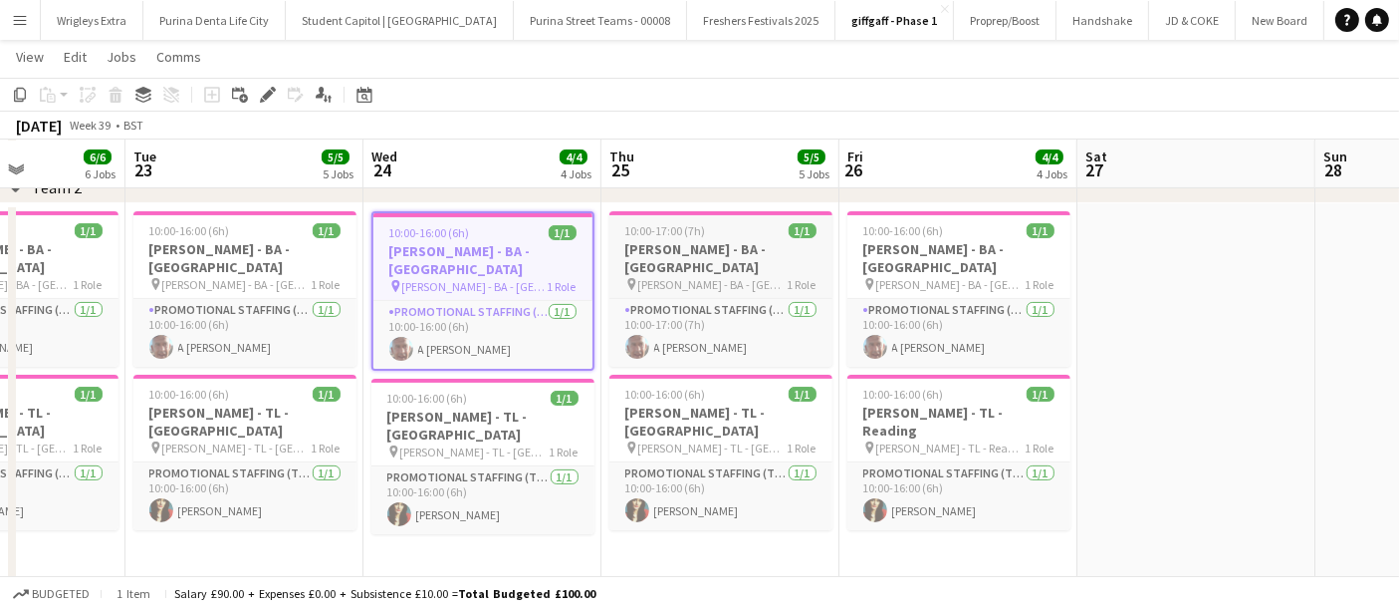
click at [822, 246] on h3 "Giff Gaff - BA - Surrey" at bounding box center [721, 258] width 223 height 36
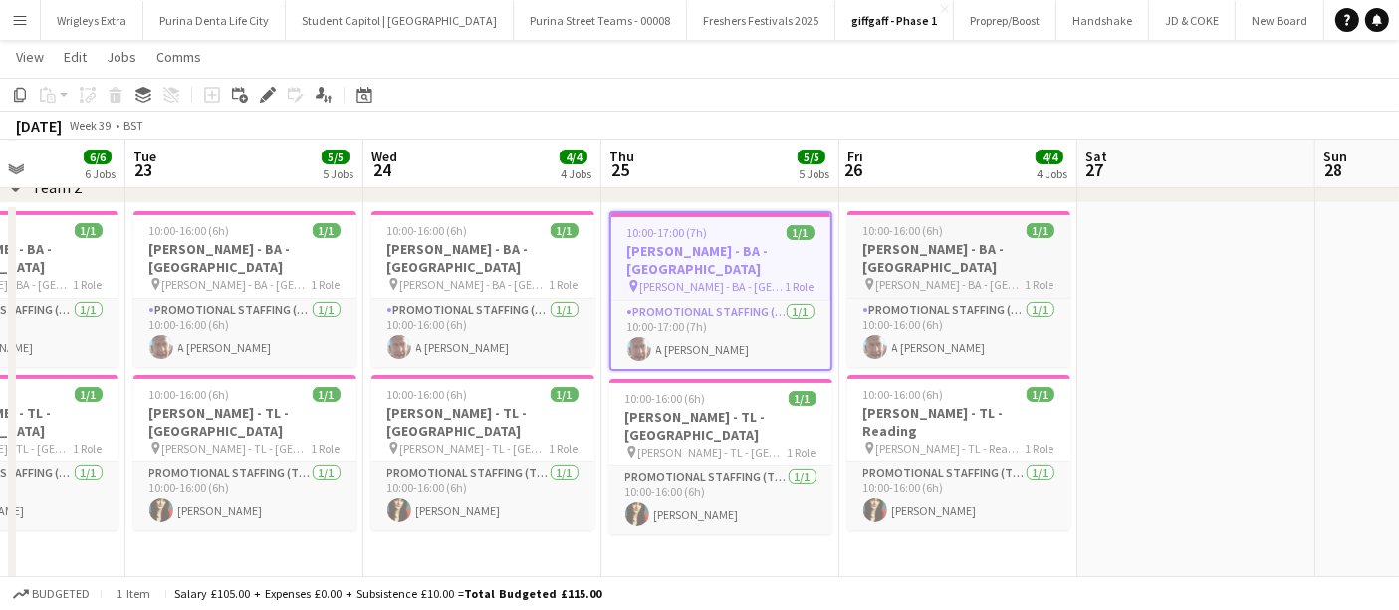
click at [980, 256] on h3 "Giff Gaff - BA - Reading" at bounding box center [959, 258] width 223 height 36
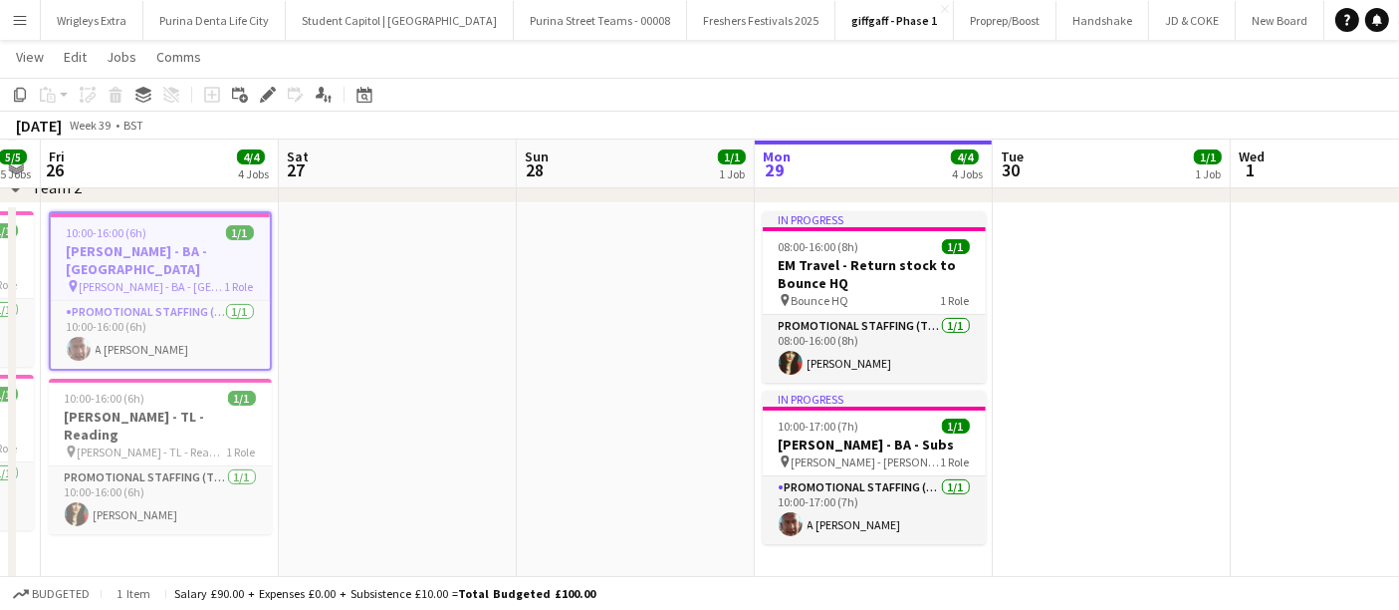
scroll to position [0, 771]
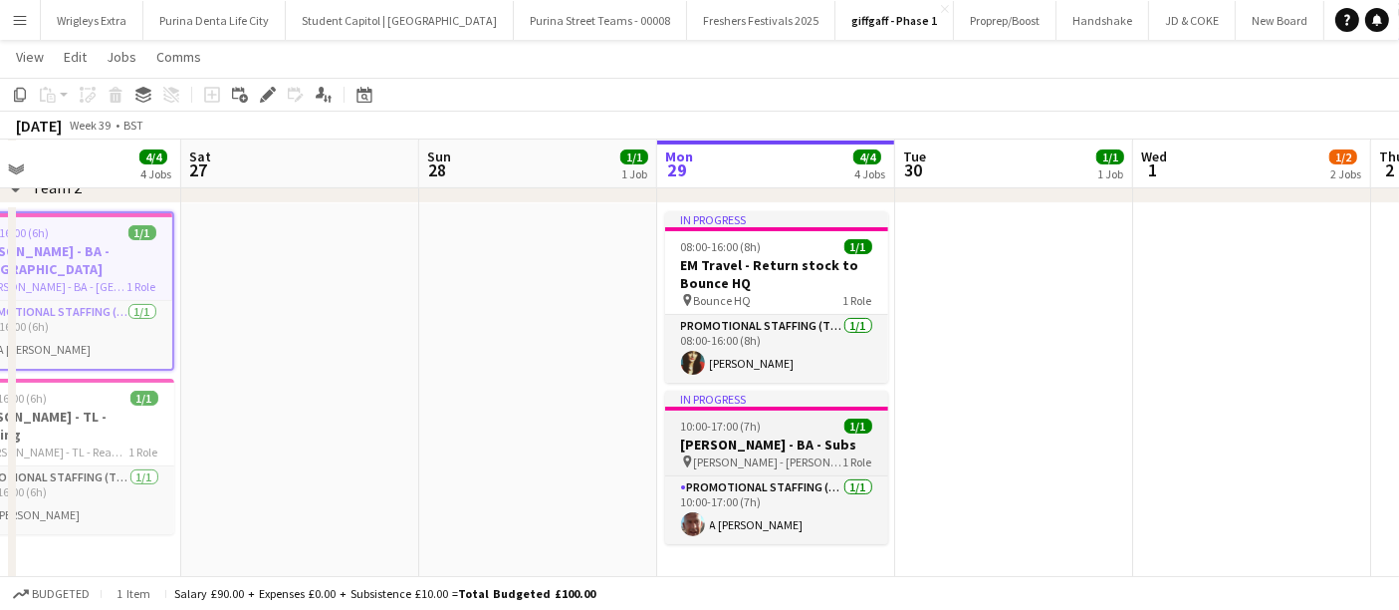
click at [811, 442] on h3 "Giff Gaff - BA - Subs" at bounding box center [776, 444] width 223 height 18
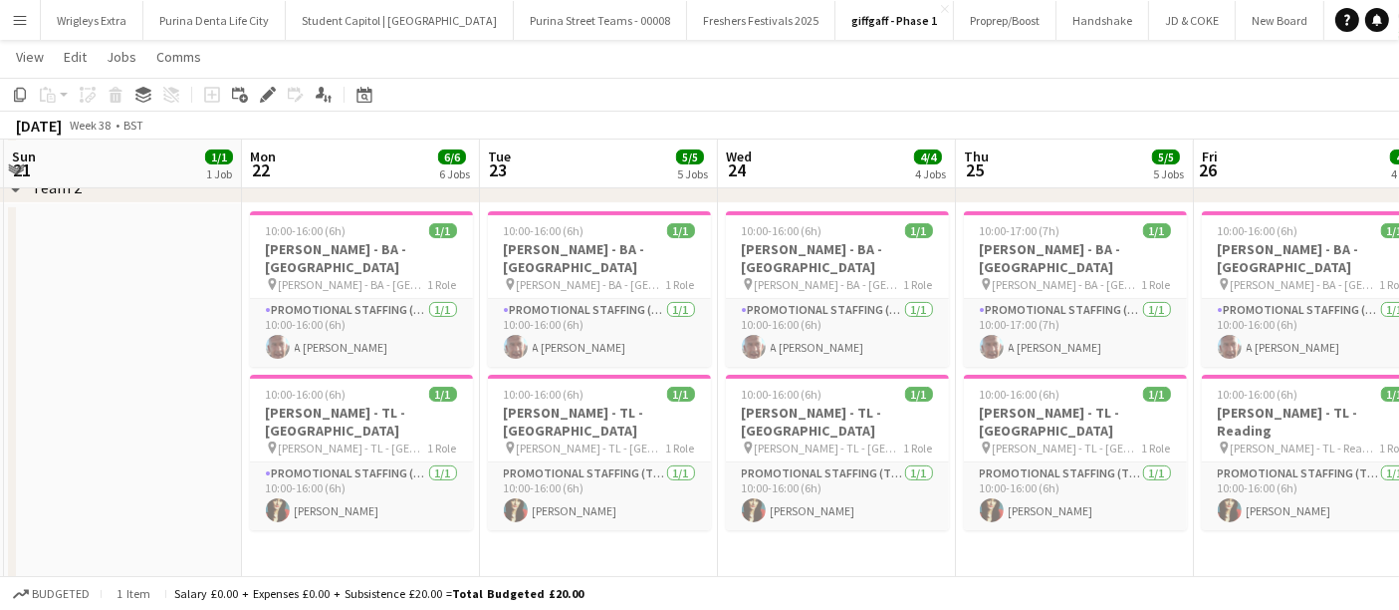
scroll to position [0, 475]
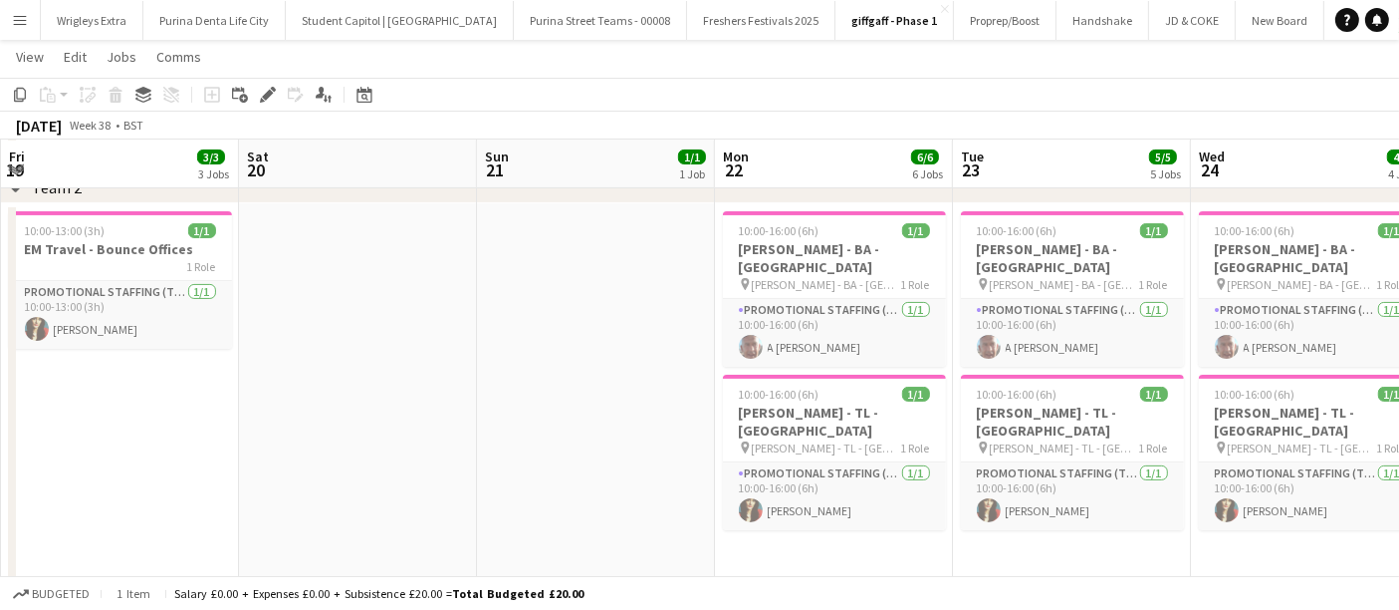
click at [22, 19] on app-icon "Menu" at bounding box center [20, 20] width 16 height 16
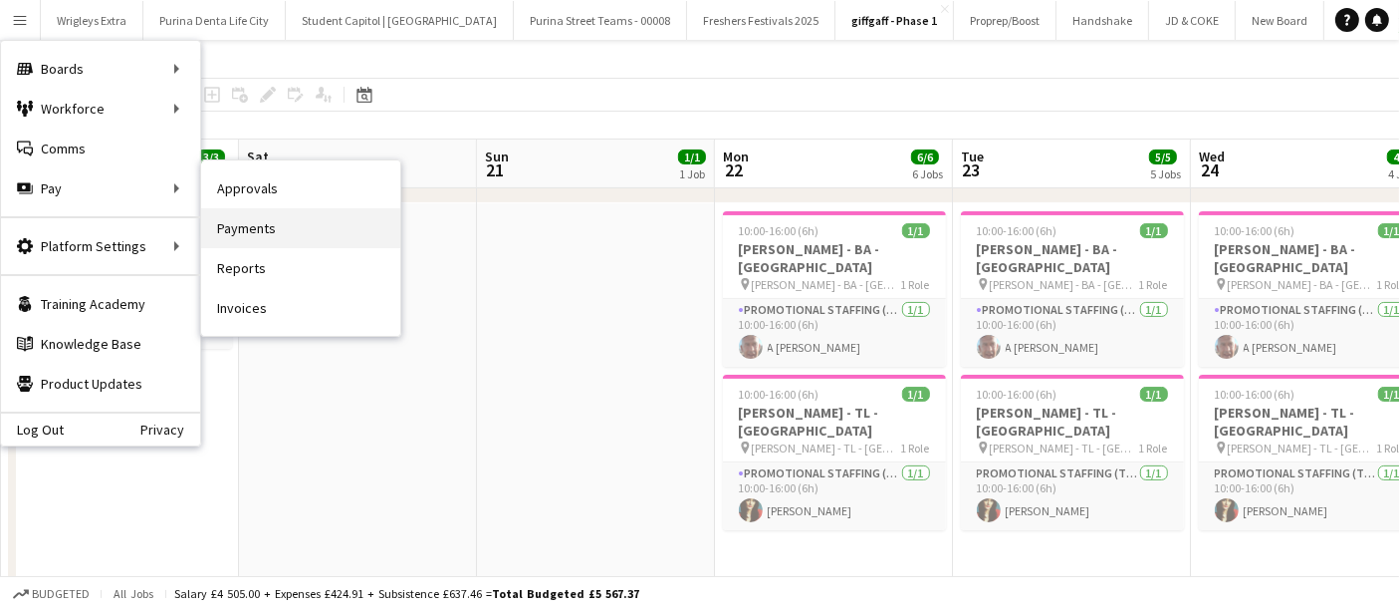
click at [313, 233] on link "Payments" at bounding box center [300, 228] width 199 height 40
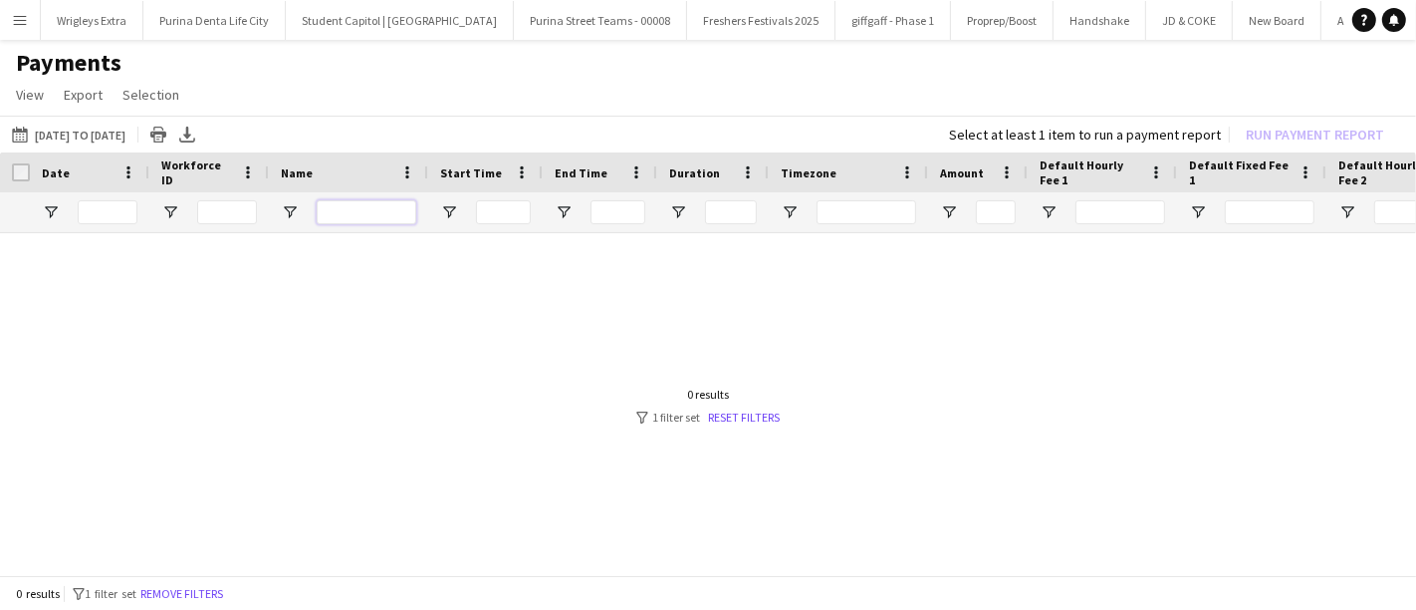
click at [380, 210] on input "Name Filter Input" at bounding box center [367, 212] width 100 height 24
click at [375, 205] on input "*****" at bounding box center [367, 212] width 100 height 24
type input "*"
type input "***"
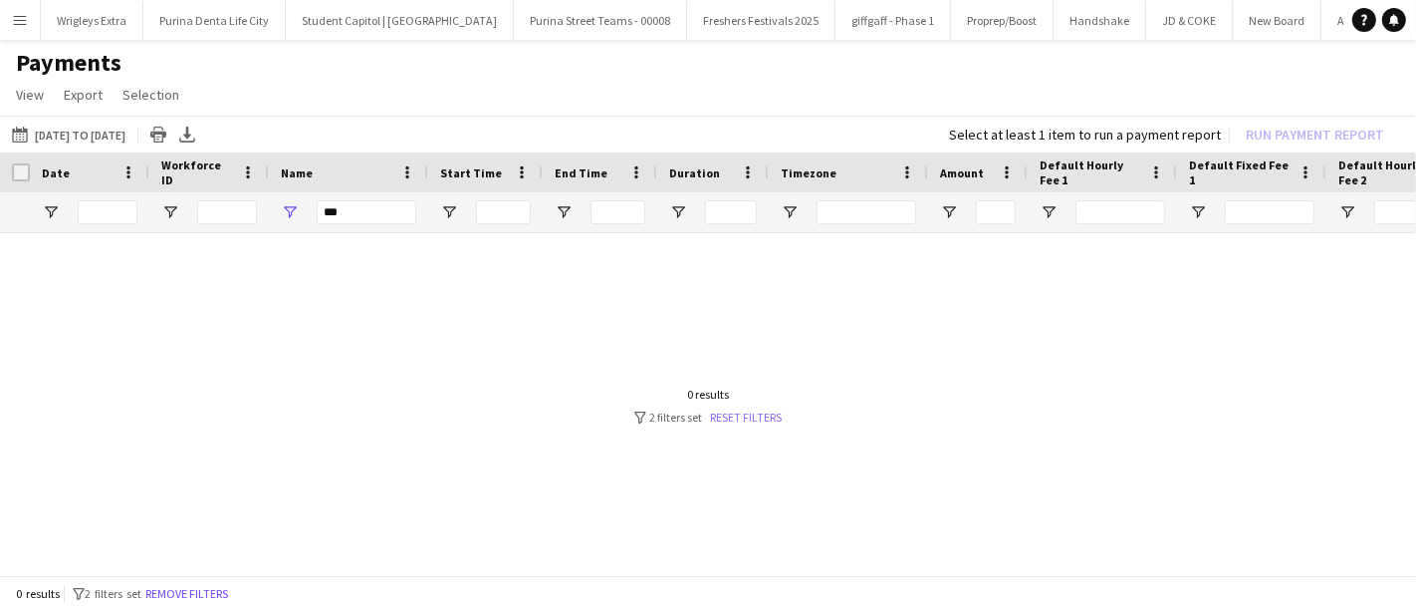
click at [754, 416] on link "Reset filters" at bounding box center [747, 416] width 72 height 15
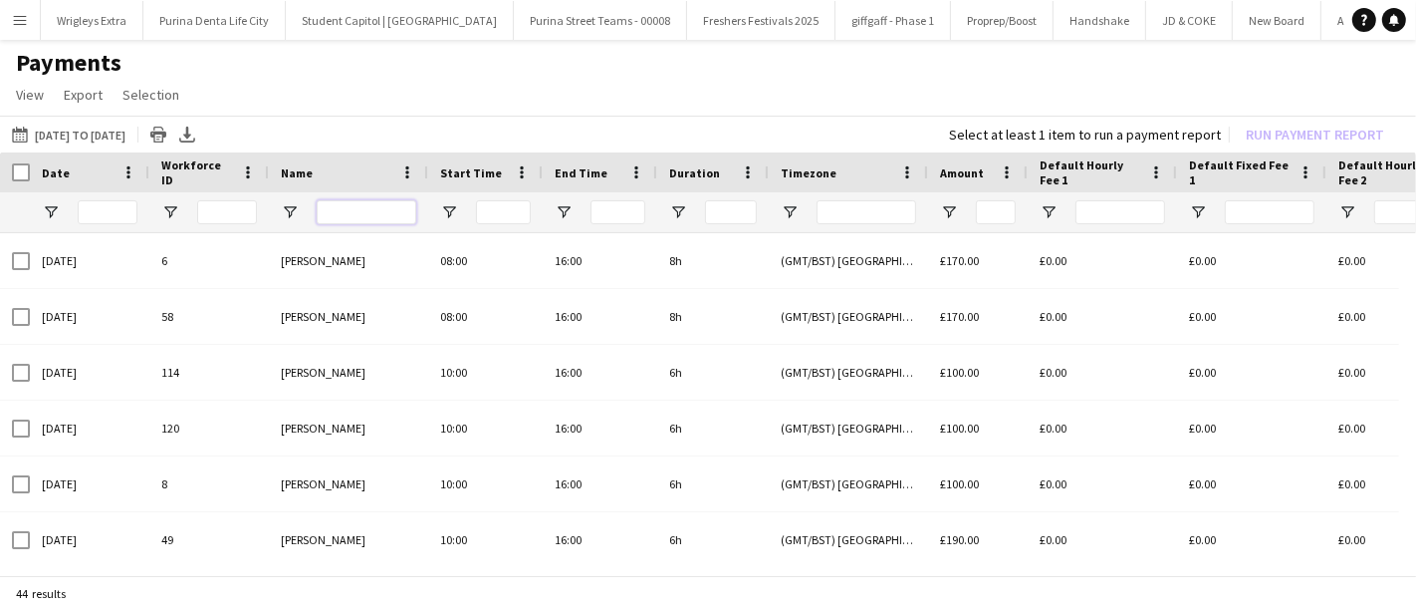
click at [358, 215] on input "Name Filter Input" at bounding box center [367, 212] width 100 height 24
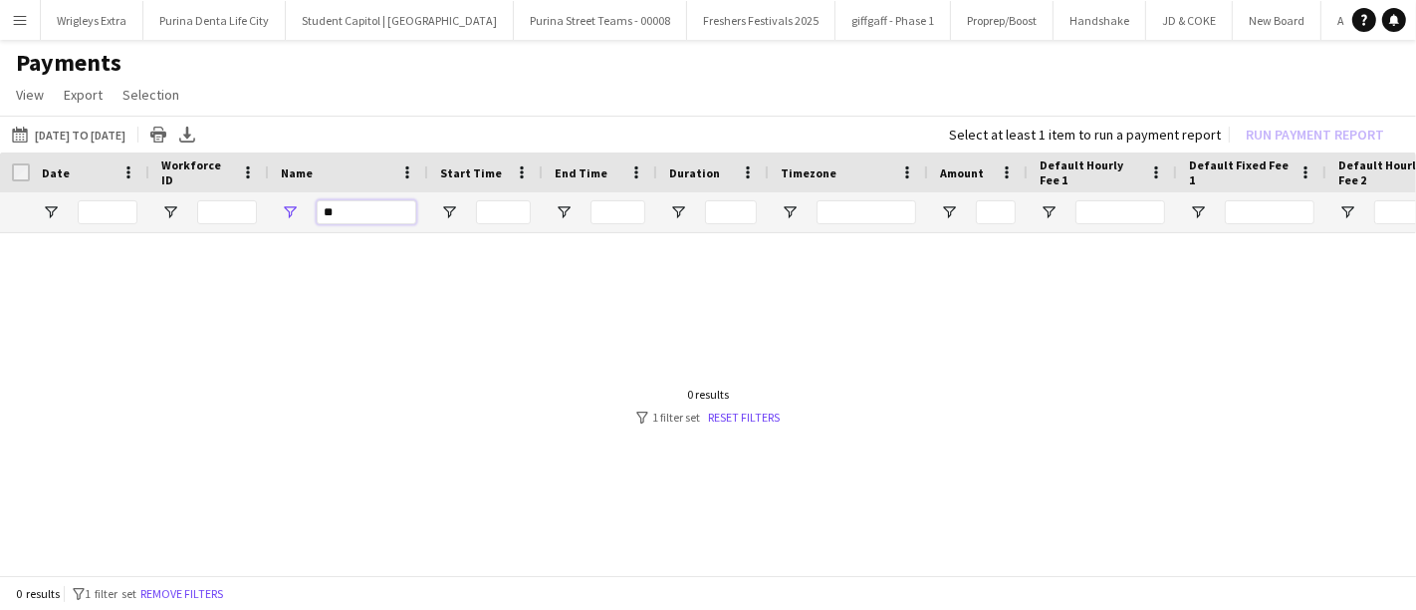
type input "*"
type input "*****"
click at [751, 412] on link "Reset filters" at bounding box center [744, 416] width 72 height 15
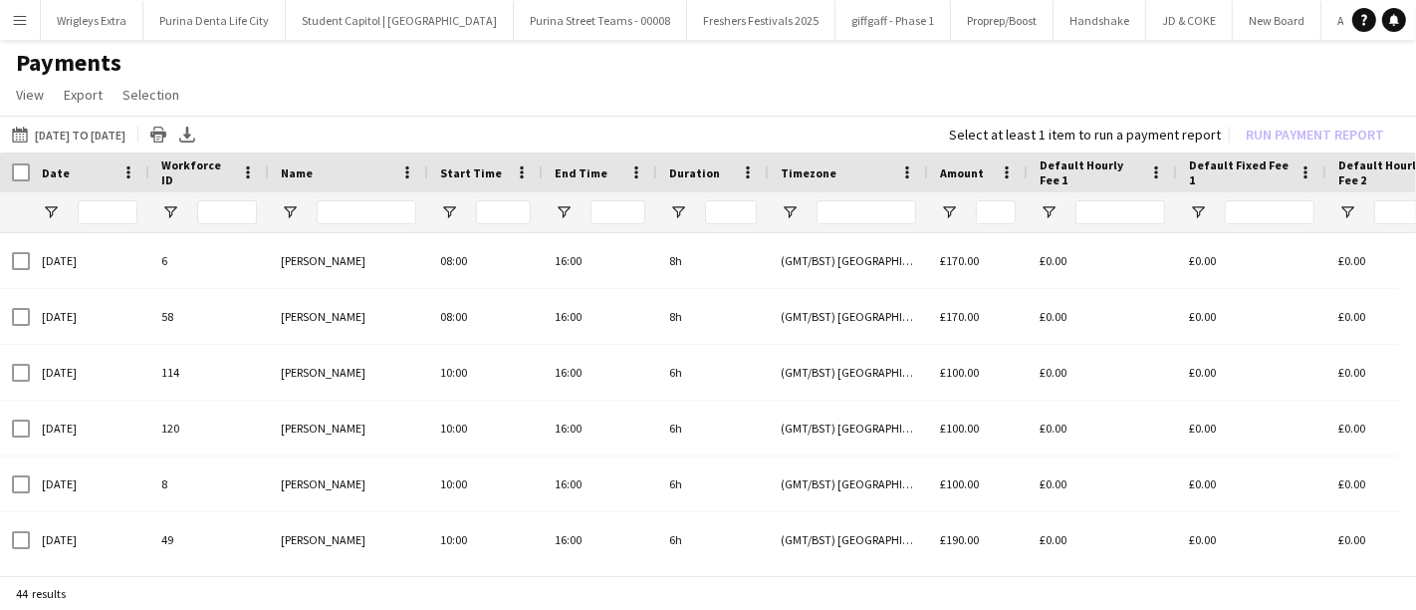
click at [18, 12] on app-icon "Menu" at bounding box center [20, 20] width 16 height 16
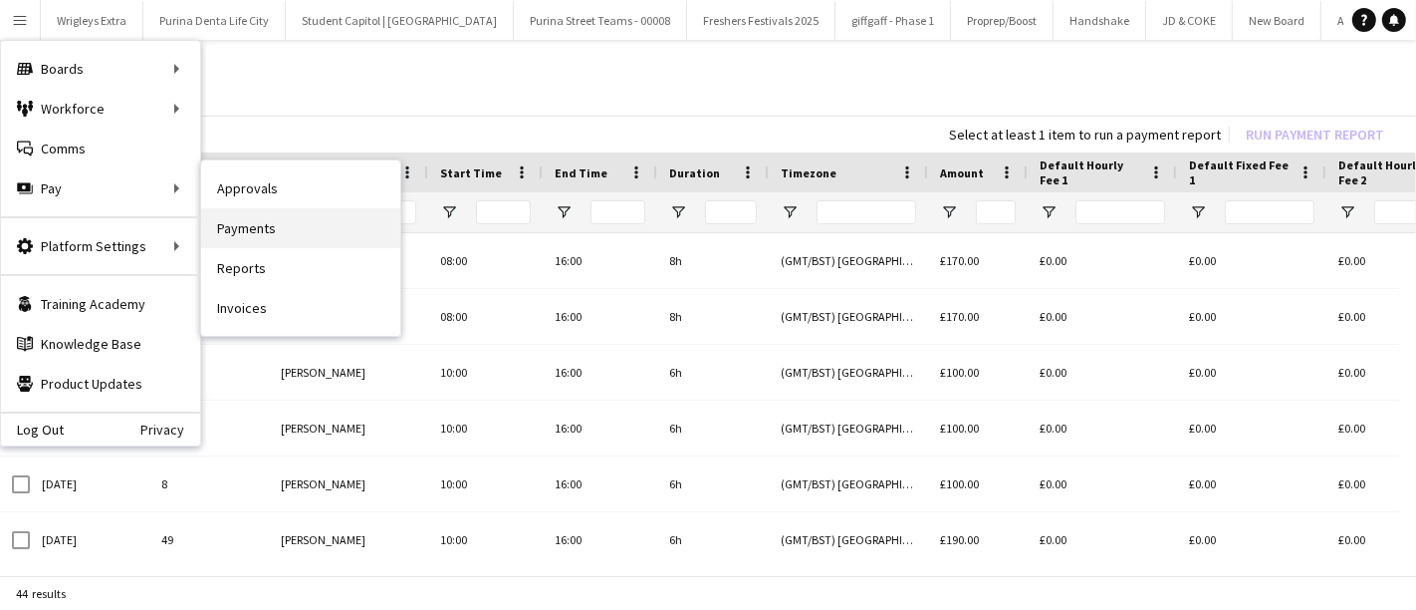
click at [346, 226] on link "Payments" at bounding box center [300, 228] width 199 height 40
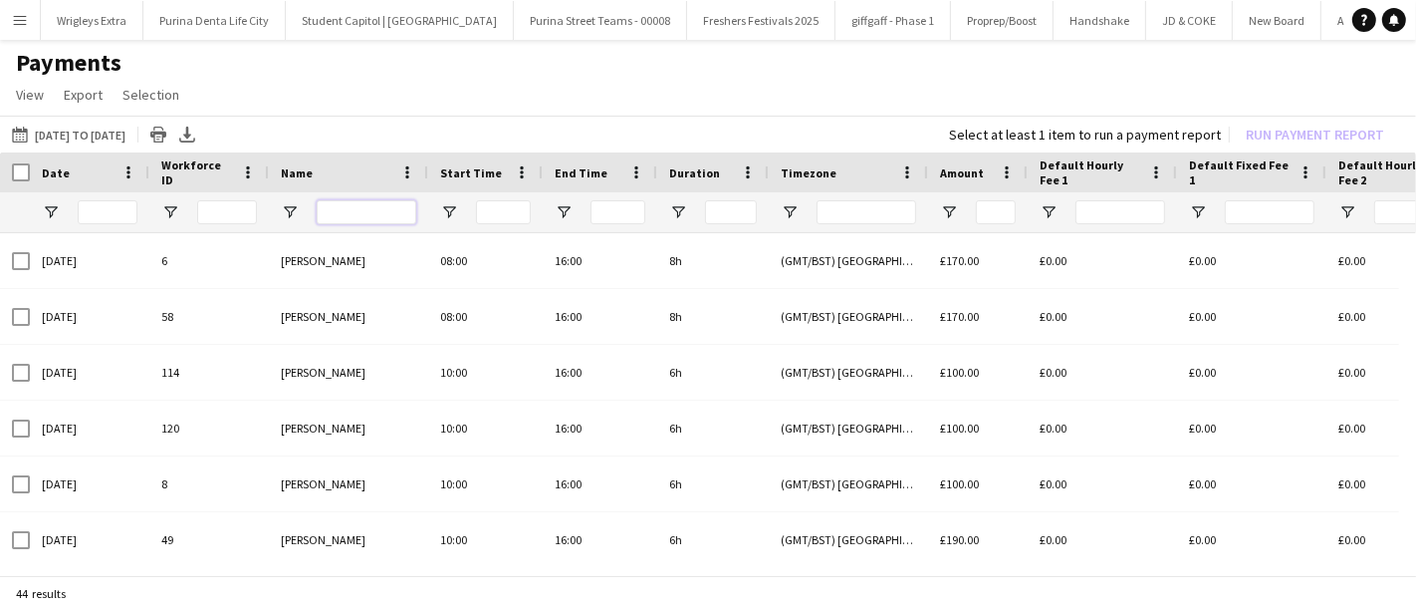
click at [347, 205] on input "Name Filter Input" at bounding box center [367, 212] width 100 height 24
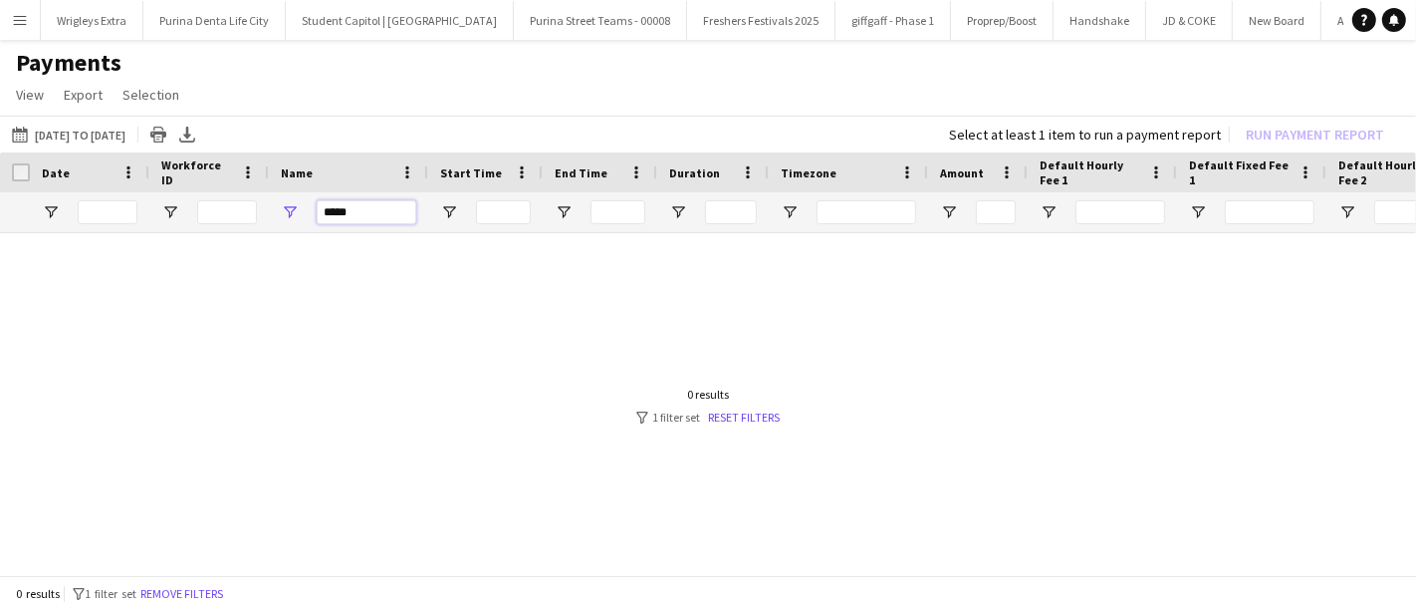
type input "*****"
click at [26, 24] on app-icon "Menu" at bounding box center [20, 20] width 16 height 16
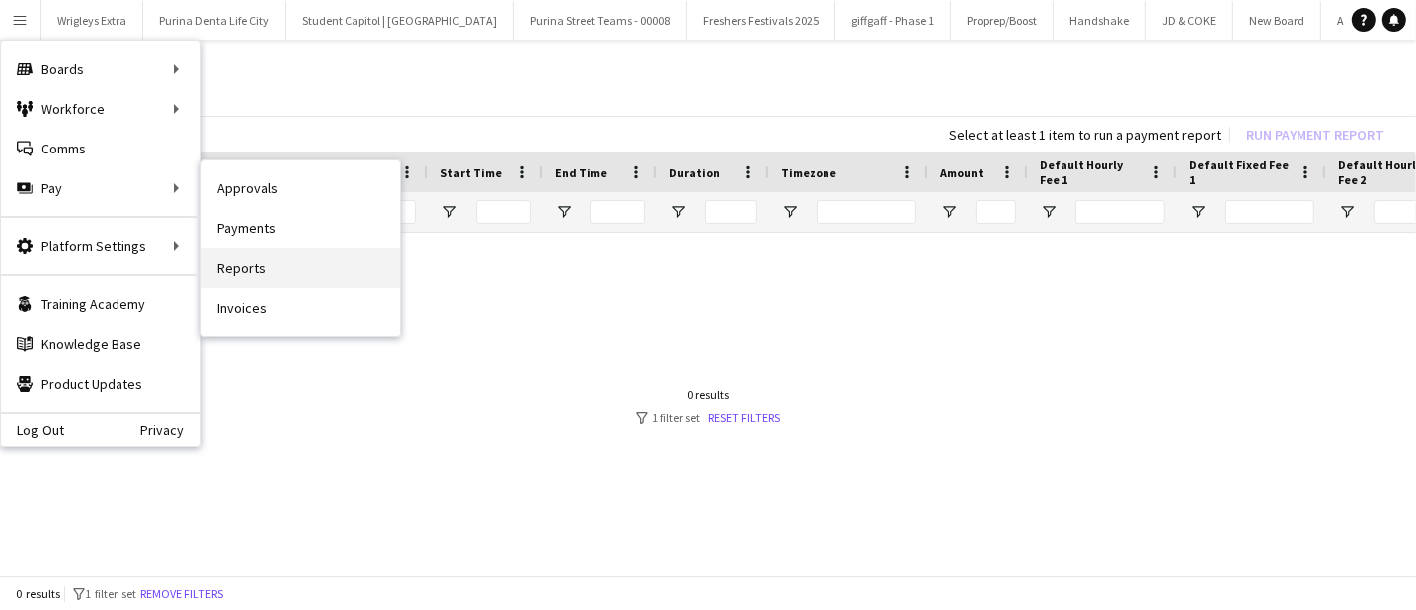
click at [284, 270] on link "Reports" at bounding box center [300, 268] width 199 height 40
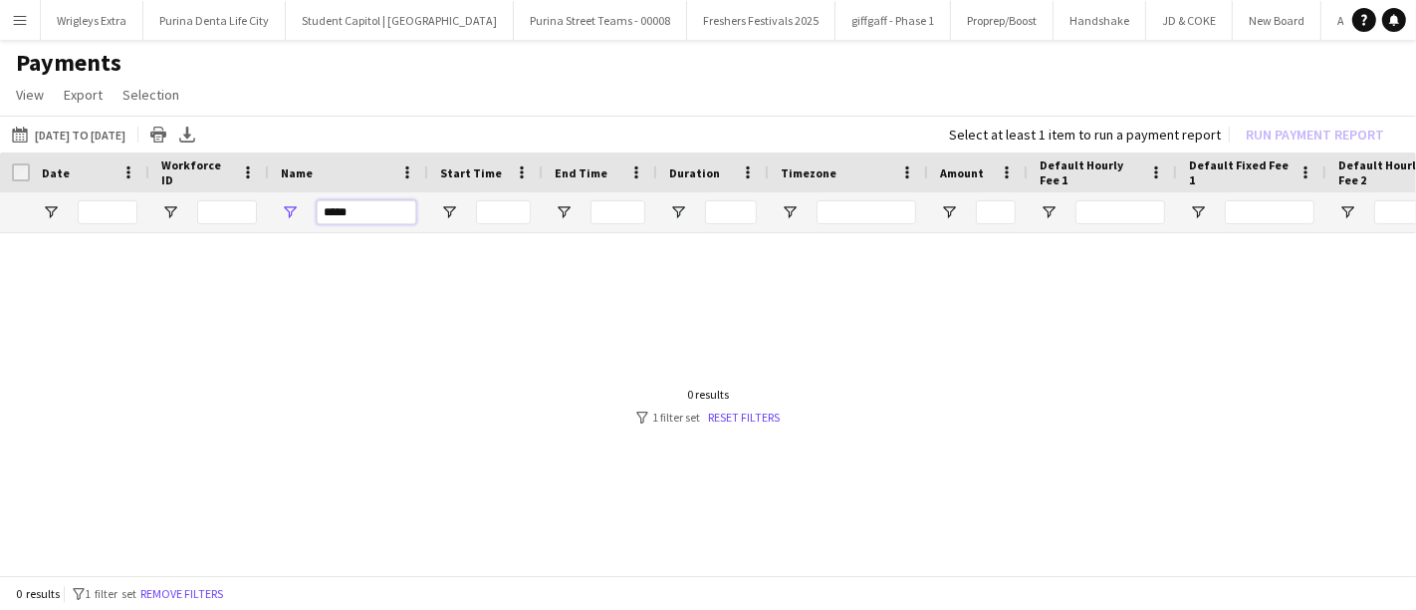
click at [370, 217] on input "*****" at bounding box center [367, 212] width 100 height 24
type input "*"
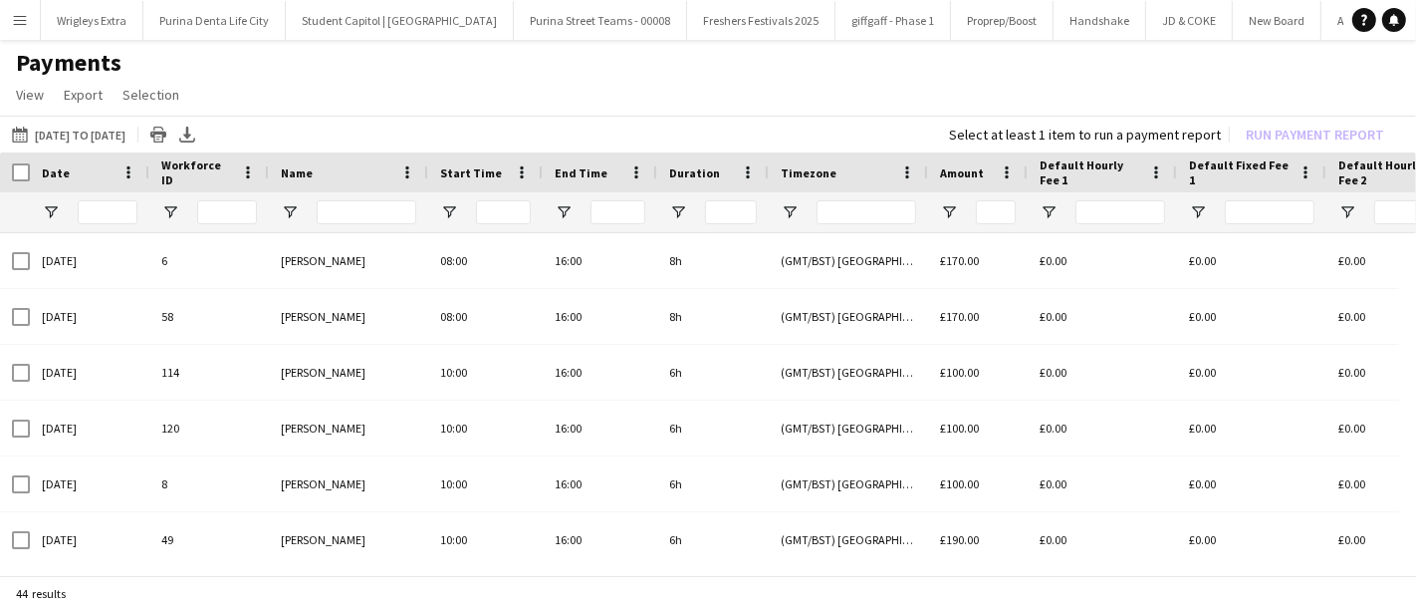
click at [20, 9] on button "Menu" at bounding box center [20, 20] width 40 height 40
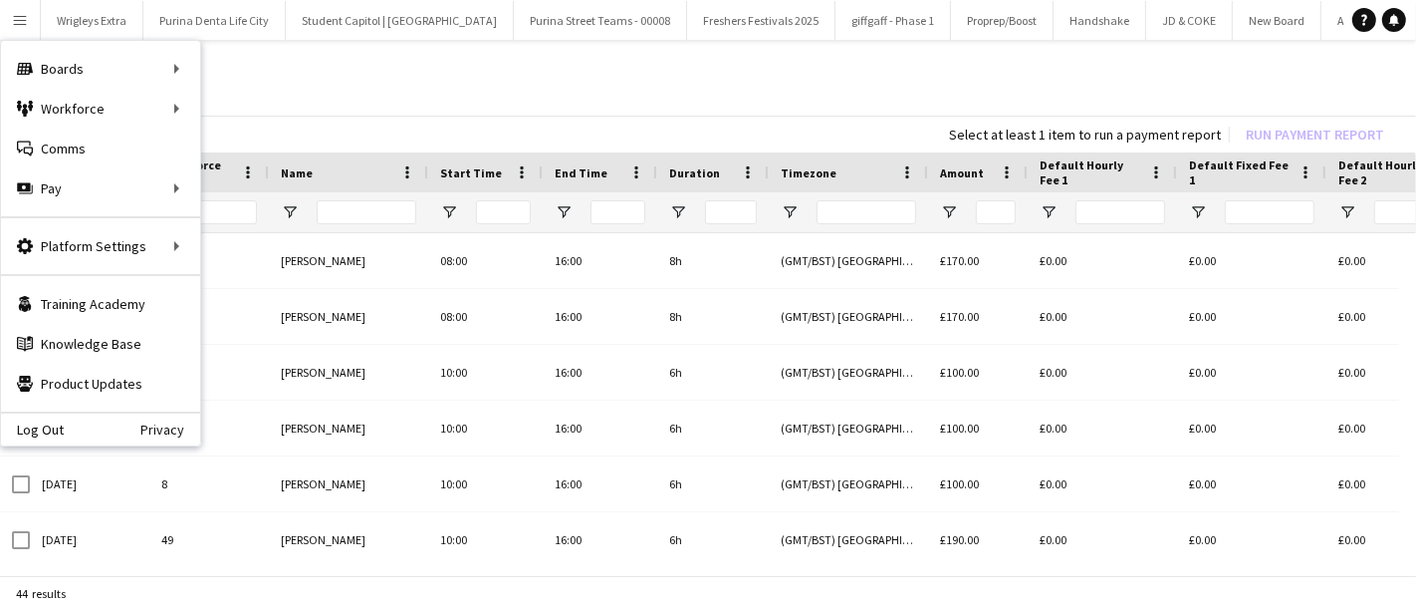
click at [716, 86] on app-page-menu "View Customise view Customise filters Reset Filters Reset View Reset All Export…" at bounding box center [708, 97] width 1416 height 38
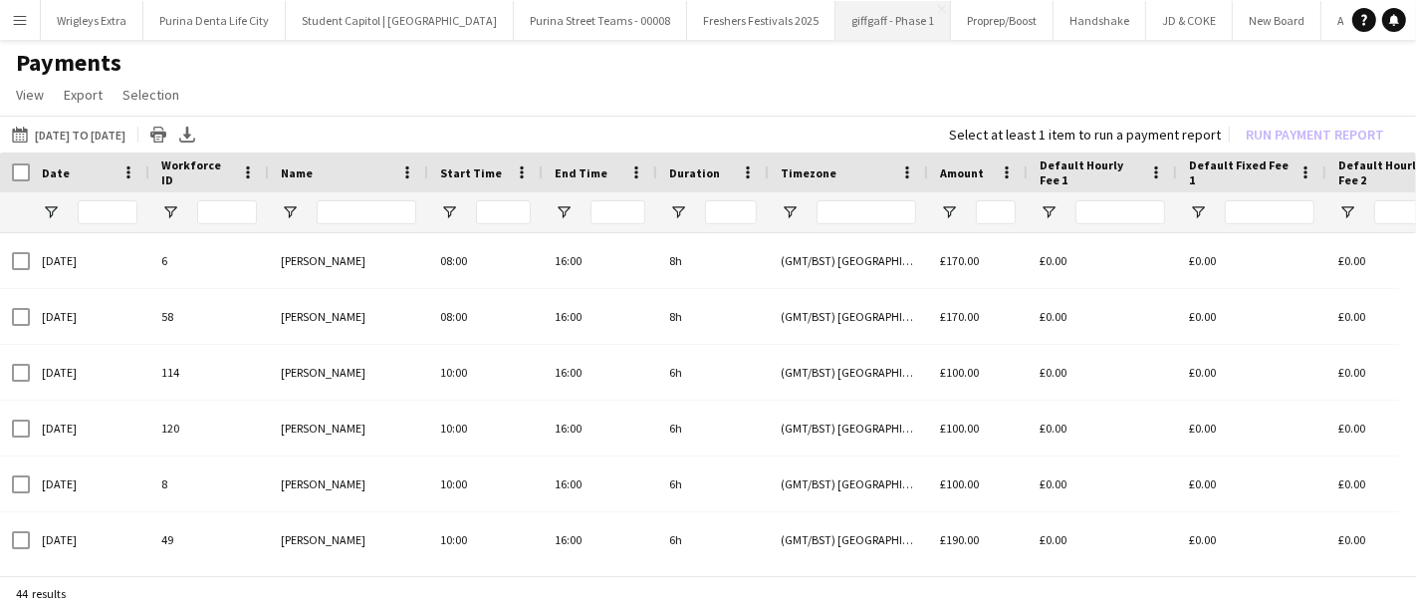
click at [840, 17] on button "giffgaff - Phase 1 Close" at bounding box center [894, 20] width 116 height 39
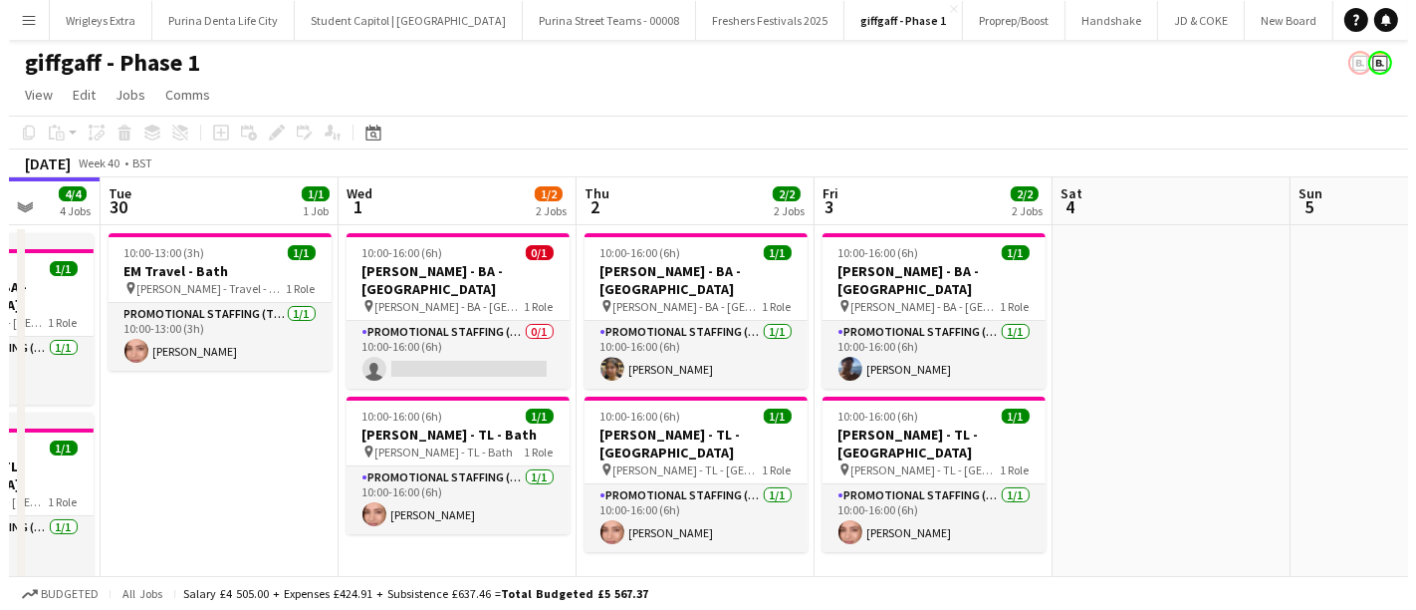
scroll to position [0, 679]
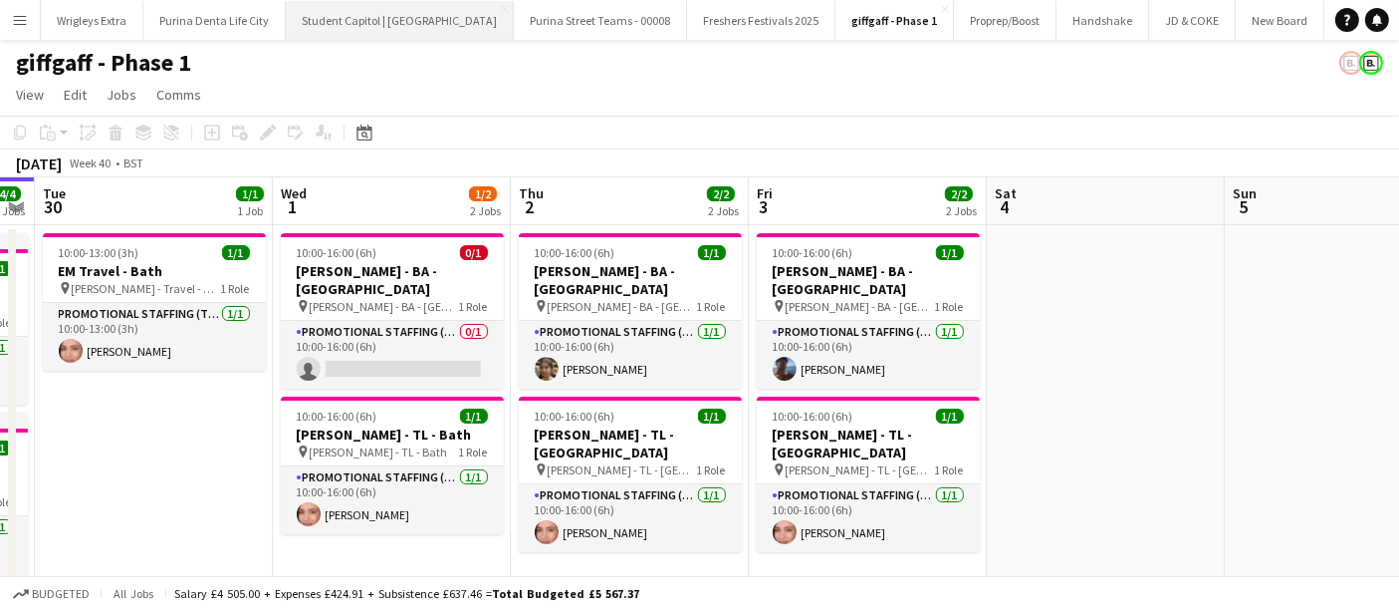
click at [376, 30] on button "Student Capitol | Student Castle Close" at bounding box center [400, 20] width 228 height 39
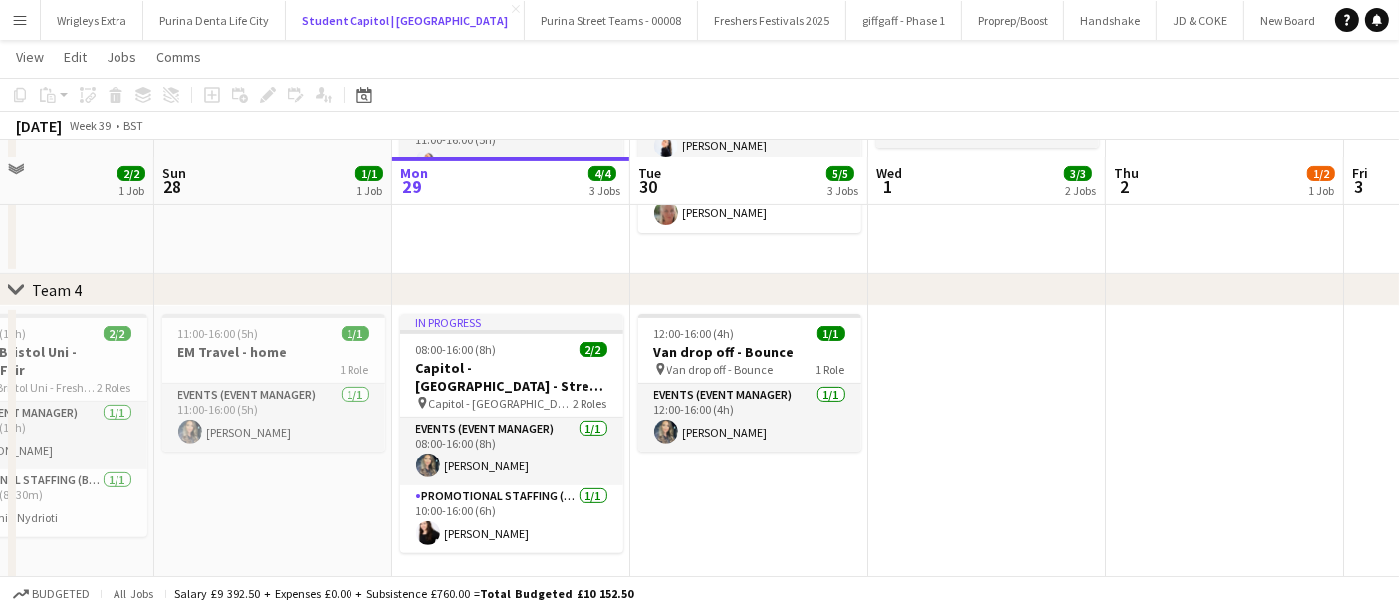
scroll to position [634, 0]
